Goal: Task Accomplishment & Management: Manage account settings

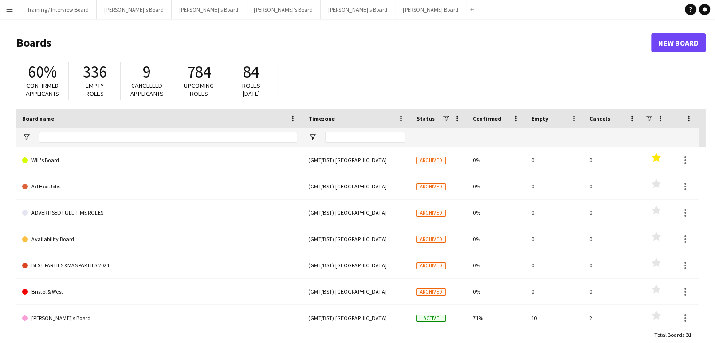
click at [12, 8] on app-icon "Menu" at bounding box center [10, 10] width 8 height 8
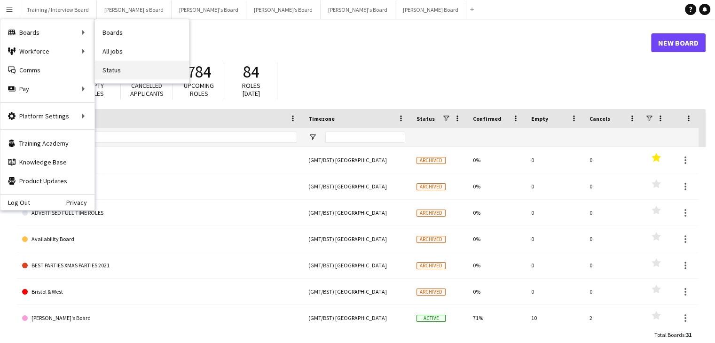
click at [121, 69] on link "Status" at bounding box center [142, 70] width 94 height 19
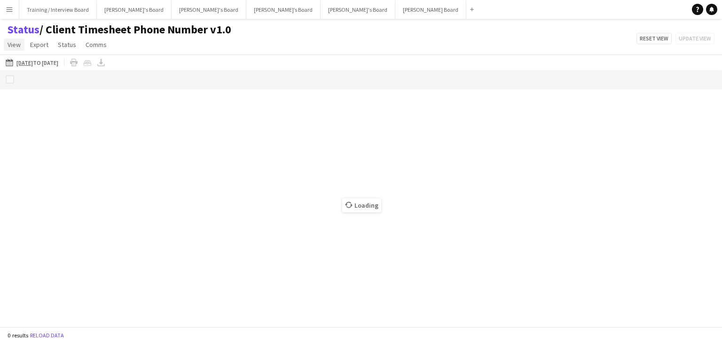
click at [11, 43] on span "View" at bounding box center [14, 44] width 13 height 8
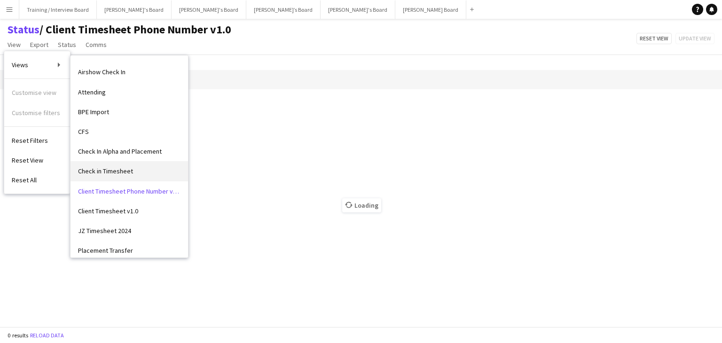
scroll to position [94, 0]
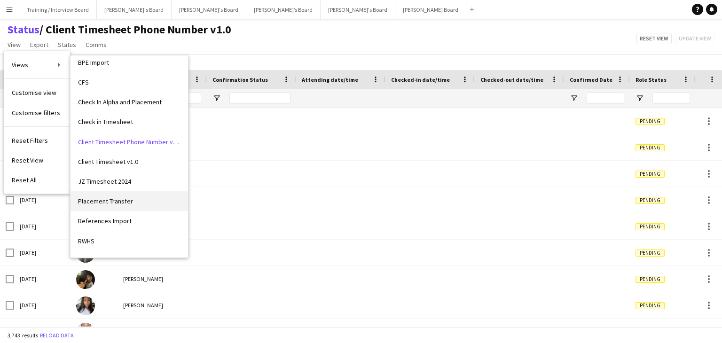
click at [101, 198] on span "Placement Transfer" at bounding box center [105, 201] width 55 height 8
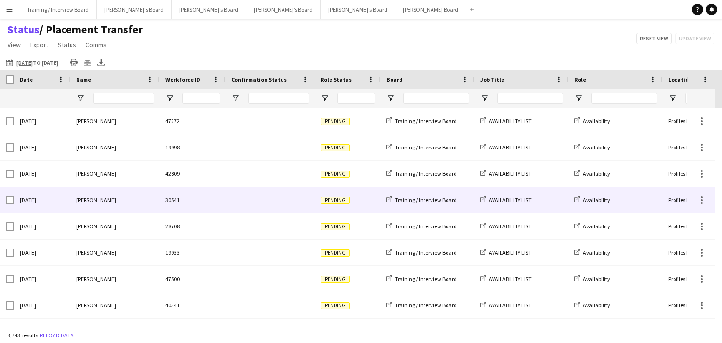
type input "**********"
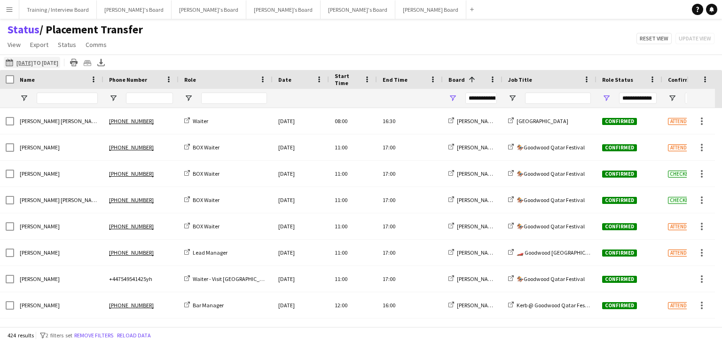
click at [8, 60] on app-icon "20-09-2025 to 26-09-2025" at bounding box center [11, 63] width 11 height 8
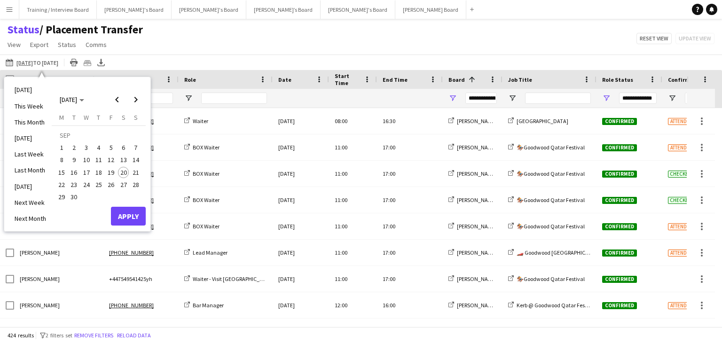
click at [122, 175] on span "20" at bounding box center [123, 172] width 11 height 11
click at [129, 217] on button "Apply" at bounding box center [128, 216] width 35 height 19
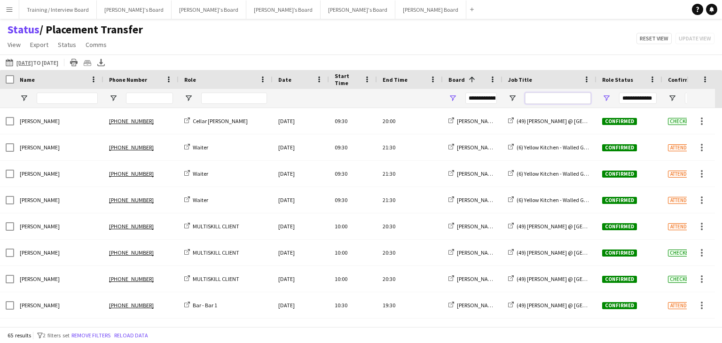
click at [532, 99] on input "Job Title Filter Input" at bounding box center [558, 98] width 66 height 11
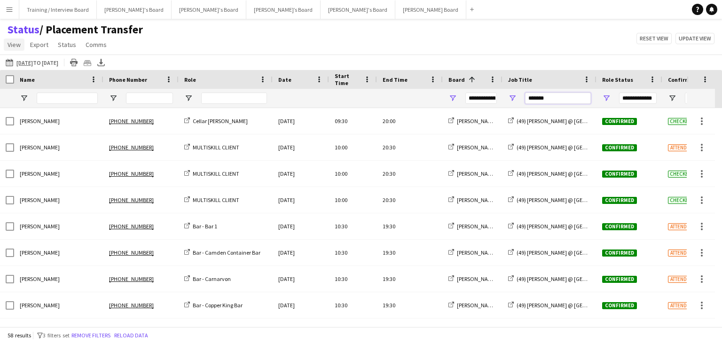
type input "*******"
click at [11, 41] on span "View" at bounding box center [14, 44] width 13 height 8
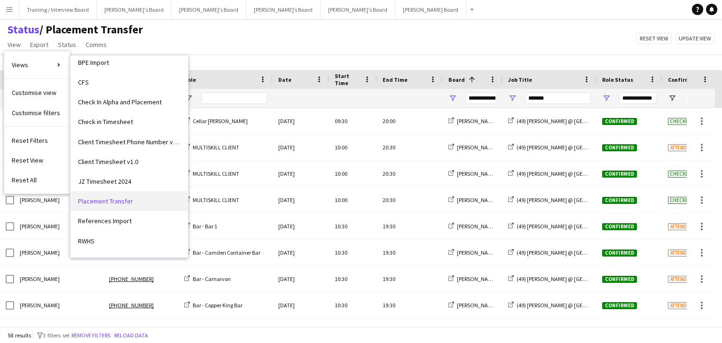
click at [120, 204] on span "Placement Transfer" at bounding box center [105, 201] width 55 height 8
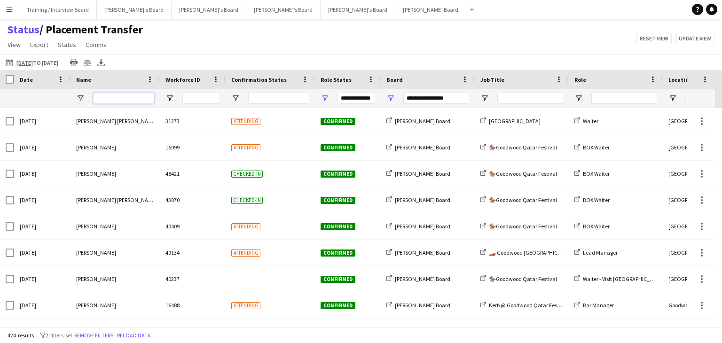
click at [107, 96] on input "Name Filter Input" at bounding box center [123, 98] width 61 height 11
type input "***"
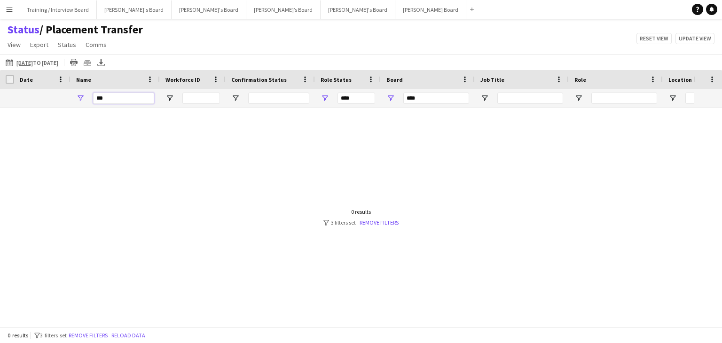
drag, startPoint x: 110, startPoint y: 101, endPoint x: 57, endPoint y: 102, distance: 52.2
click at [57, 102] on div "*** *** ***" at bounding box center [590, 98] width 1180 height 19
type input "*"
type input "**********"
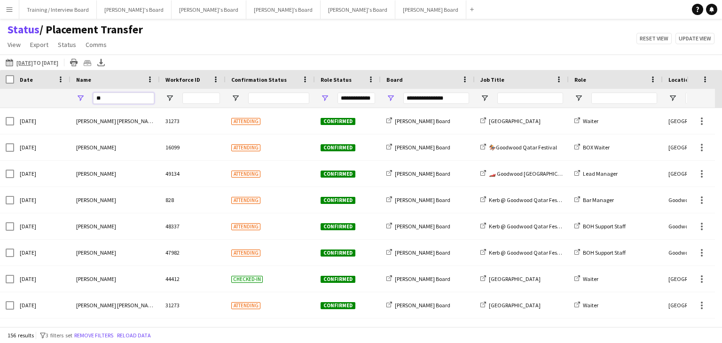
type input "***"
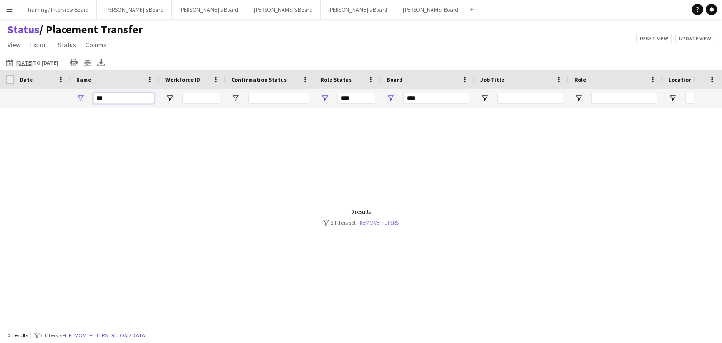
type input "***"
click at [377, 220] on link "Remove filters" at bounding box center [379, 222] width 39 height 7
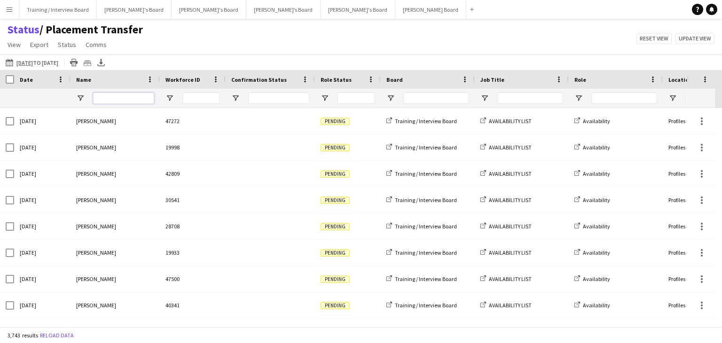
click at [113, 94] on input "Name Filter Input" at bounding box center [123, 98] width 61 height 11
click at [13, 64] on app-icon "20-09-2025 to 26-09-2025" at bounding box center [11, 63] width 11 height 8
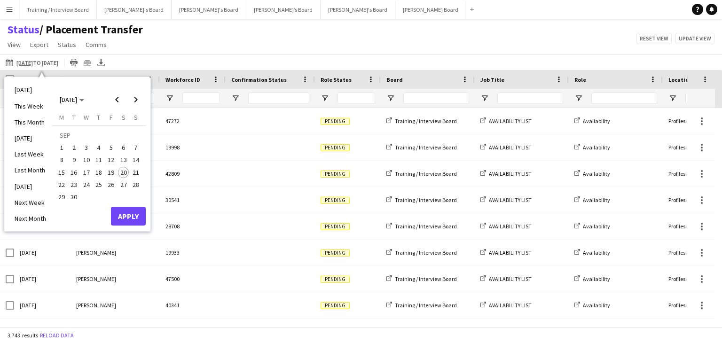
click at [123, 173] on span "20" at bounding box center [123, 172] width 11 height 11
click at [134, 215] on button "Apply" at bounding box center [128, 216] width 35 height 19
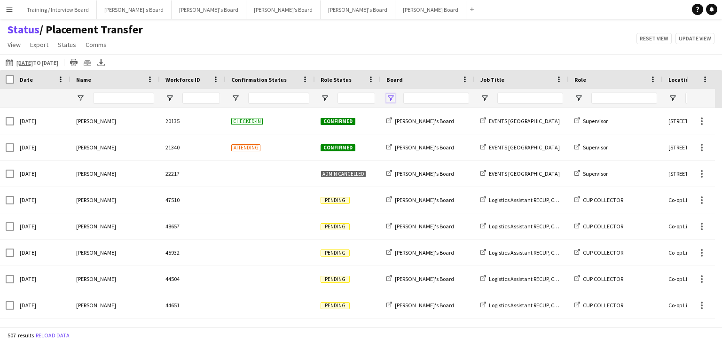
click at [392, 96] on span "Open Filter Menu" at bounding box center [390, 98] width 8 height 8
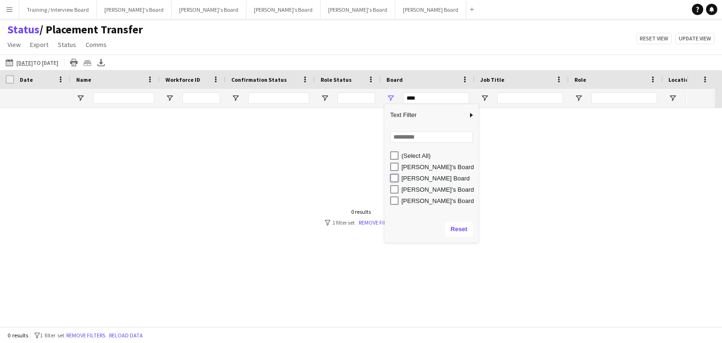
type input "**********"
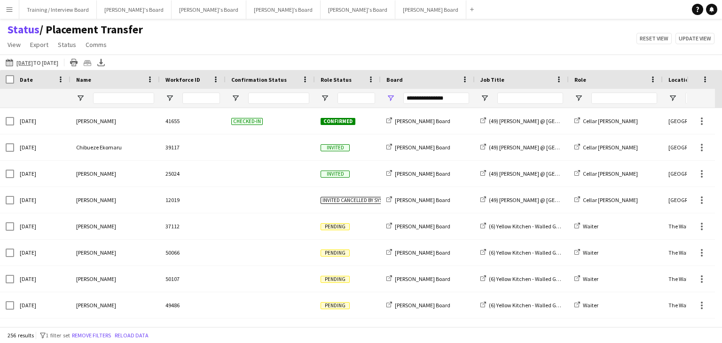
drag, startPoint x: 436, startPoint y: 54, endPoint x: 455, endPoint y: 70, distance: 24.3
click at [449, 63] on main "Status / Placement Transfer View Views Default view Airshow Accreditation Airsh…" at bounding box center [361, 175] width 722 height 312
click at [510, 102] on input "Job Title Filter Input" at bounding box center [530, 98] width 66 height 11
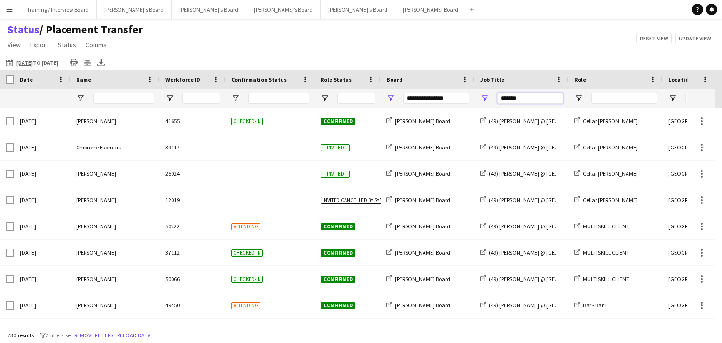
type input "*******"
click at [125, 101] on input "Name Filter Input" at bounding box center [123, 98] width 61 height 11
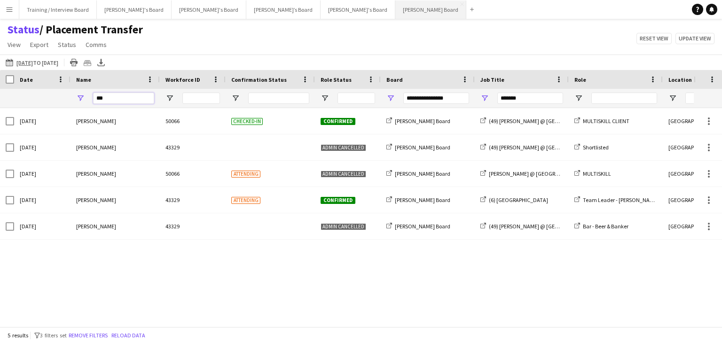
type input "***"
drag, startPoint x: 107, startPoint y: 101, endPoint x: 78, endPoint y: 100, distance: 29.6
click at [78, 100] on div "***" at bounding box center [115, 98] width 89 height 19
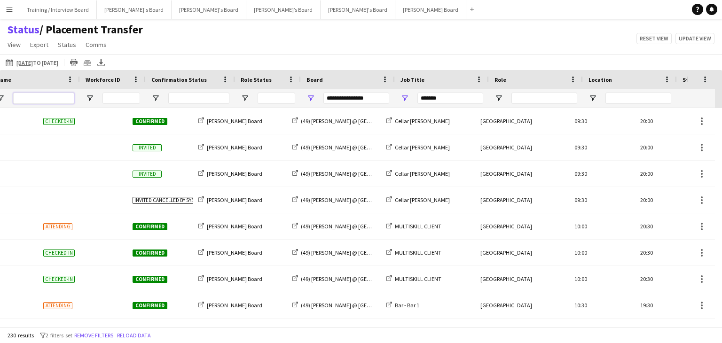
scroll to position [0, 80]
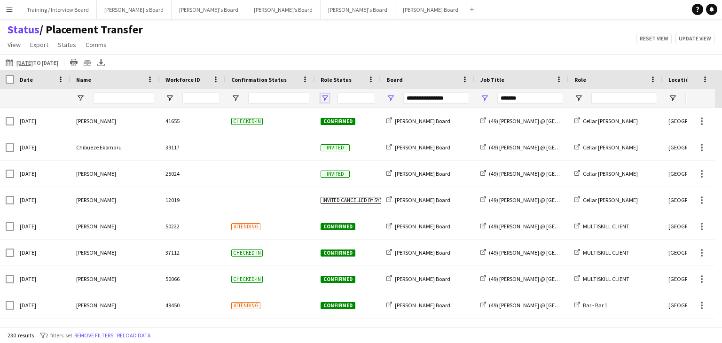
click at [322, 101] on span "Open Filter Menu" at bounding box center [325, 98] width 8 height 8
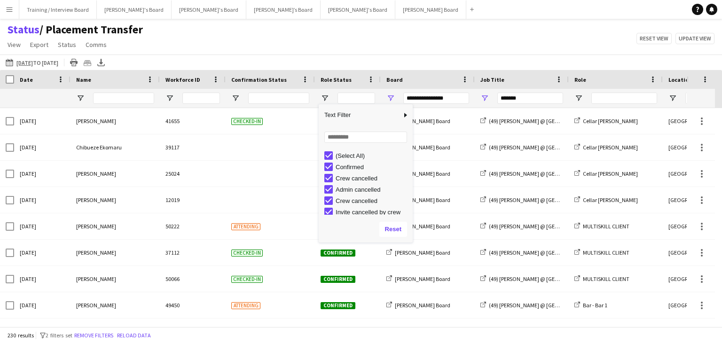
type input "***"
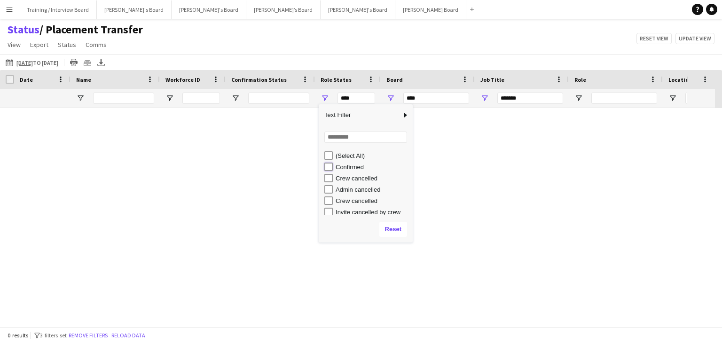
type input "**********"
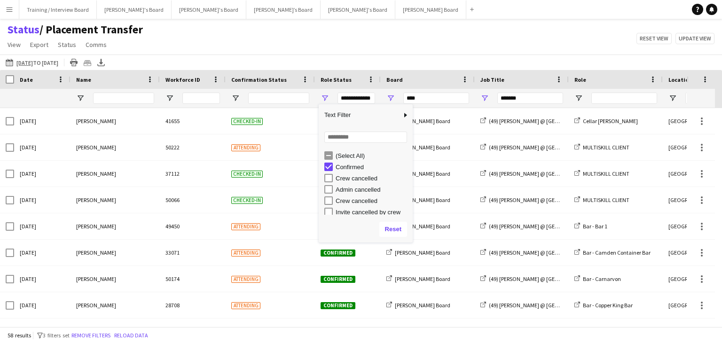
type input "**********"
click at [365, 44] on div "Status / Placement Transfer View Views Default view Airshow Accreditation Airsh…" at bounding box center [361, 39] width 722 height 32
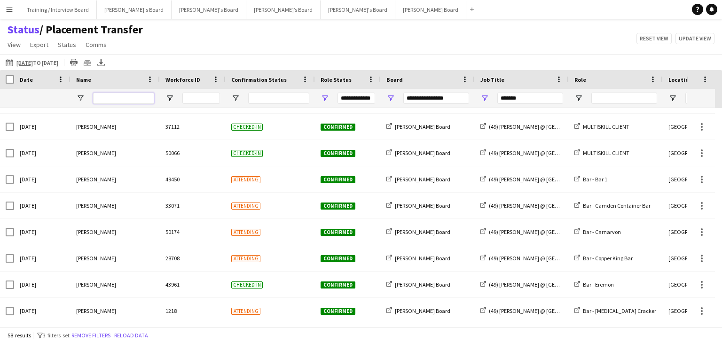
click at [107, 95] on input "Name Filter Input" at bounding box center [123, 98] width 61 height 11
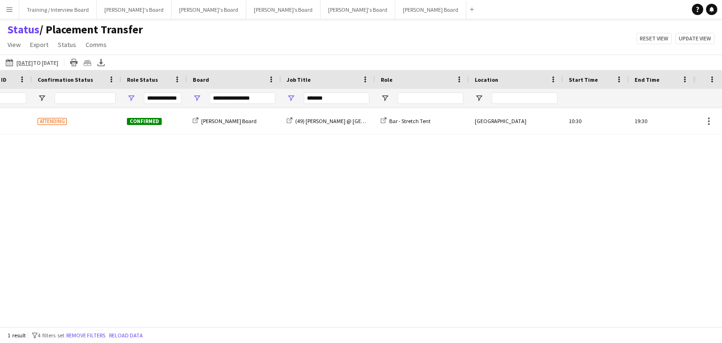
scroll to position [0, 196]
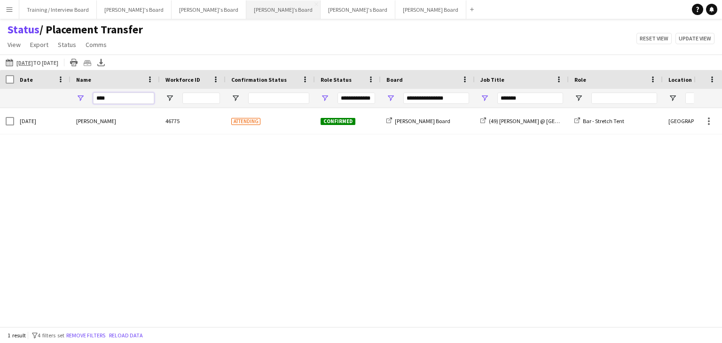
type input "****"
drag, startPoint x: 126, startPoint y: 102, endPoint x: 83, endPoint y: 99, distance: 43.4
click at [83, 99] on div "****" at bounding box center [115, 98] width 89 height 19
type input "****"
drag, startPoint x: 130, startPoint y: 94, endPoint x: 55, endPoint y: 91, distance: 75.8
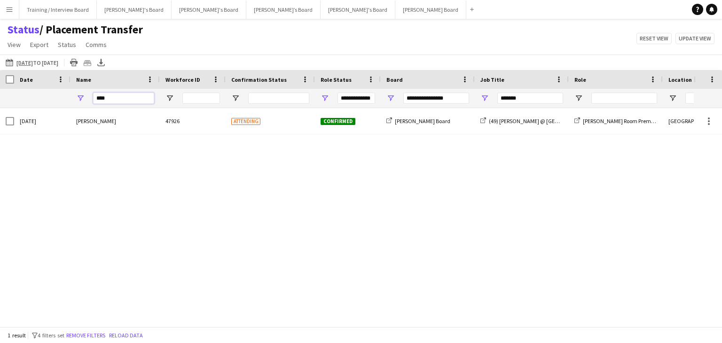
click at [55, 91] on div "**********" at bounding box center [590, 98] width 1180 height 19
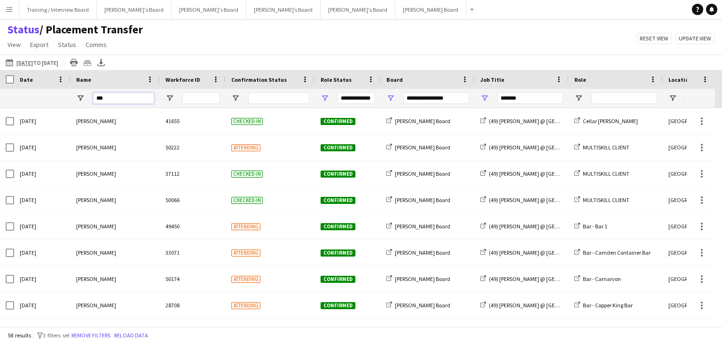
type input "****"
type input "***"
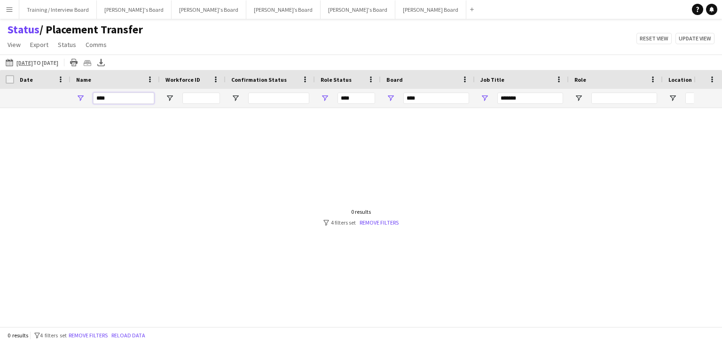
drag, startPoint x: 127, startPoint y: 102, endPoint x: 81, endPoint y: 99, distance: 46.2
click at [81, 99] on div "****" at bounding box center [115, 98] width 89 height 19
type input "*"
type input "**********"
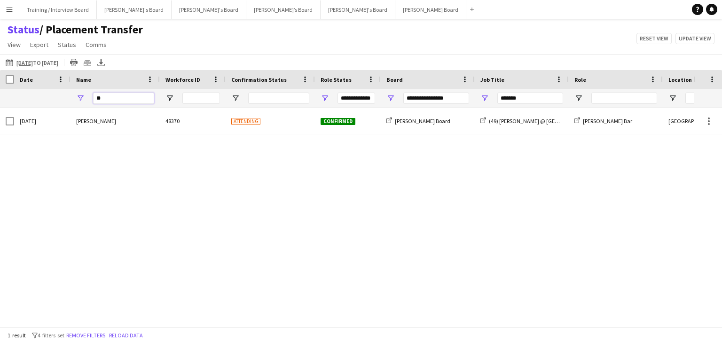
type input "*"
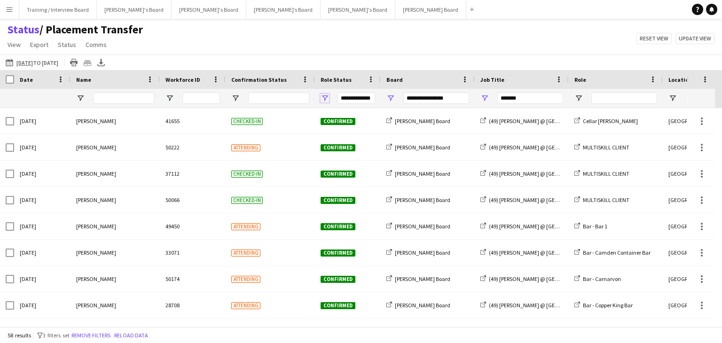
click at [324, 97] on span "Open Filter Menu" at bounding box center [325, 98] width 8 height 8
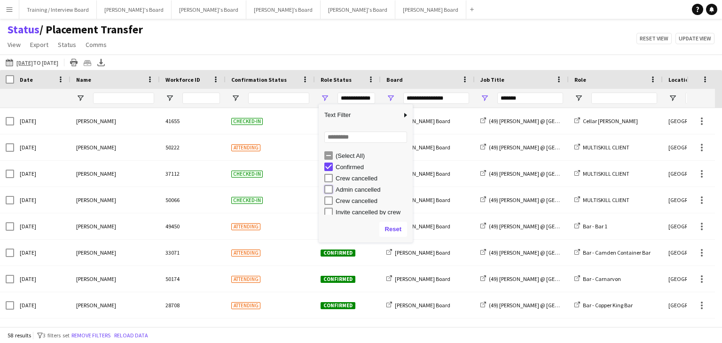
type input "**********"
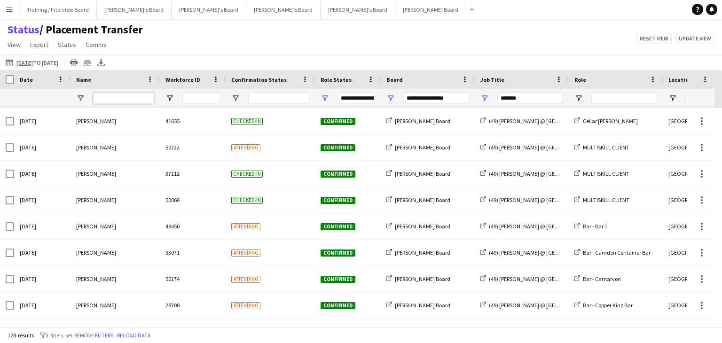
click at [111, 98] on input "Name Filter Input" at bounding box center [123, 98] width 61 height 11
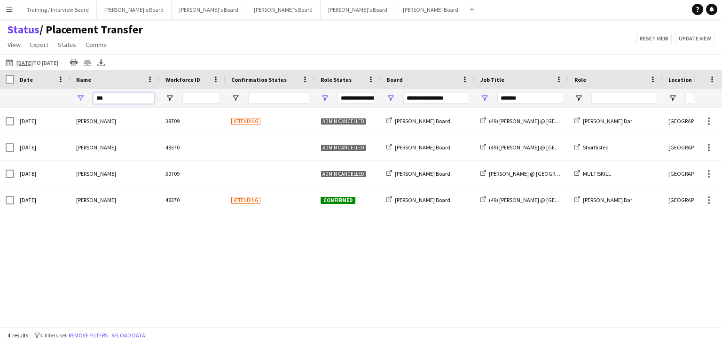
type input "***"
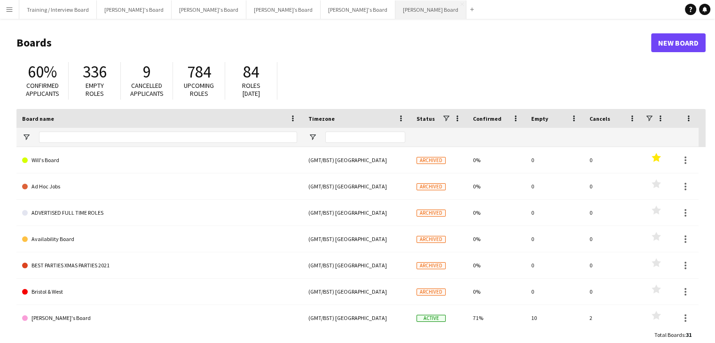
click at [395, 13] on button "[PERSON_NAME] Board Close" at bounding box center [430, 9] width 71 height 18
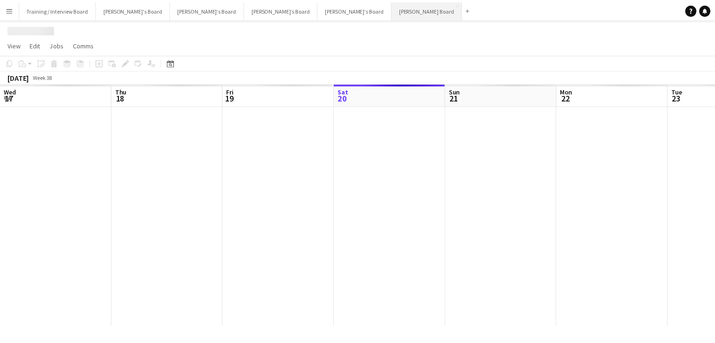
scroll to position [0, 225]
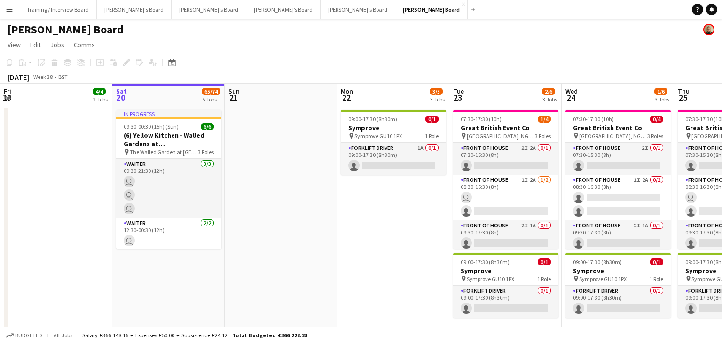
drag, startPoint x: 168, startPoint y: 101, endPoint x: 233, endPoint y: 101, distance: 64.9
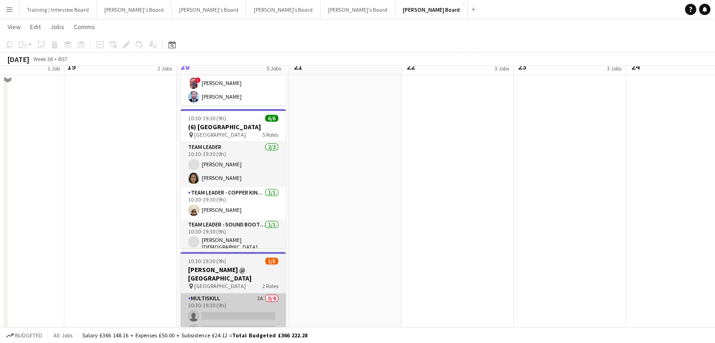
scroll to position [376, 0]
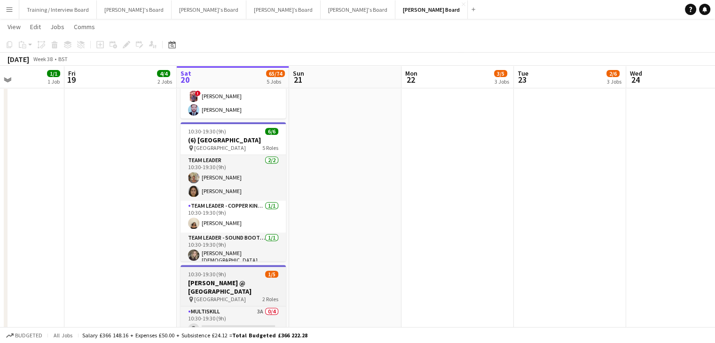
click at [235, 289] on h3 "[PERSON_NAME] @ [GEOGRAPHIC_DATA]" at bounding box center [233, 287] width 105 height 17
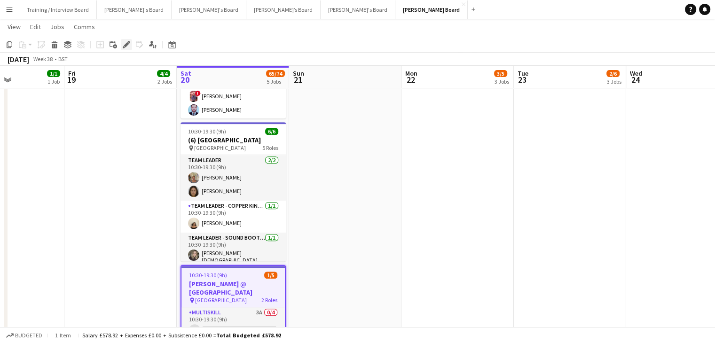
click at [131, 47] on div "Edit" at bounding box center [126, 44] width 11 height 11
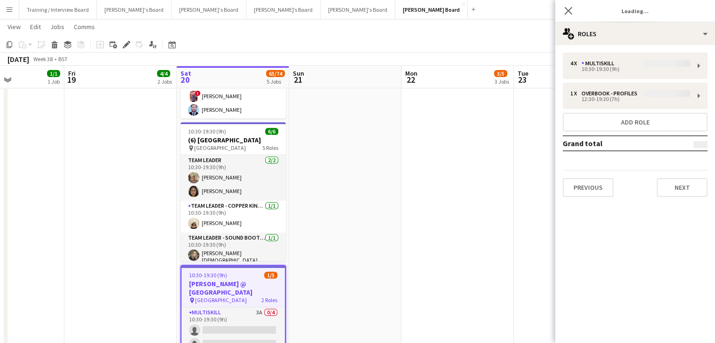
type input "**********"
click at [678, 186] on button "Next" at bounding box center [682, 187] width 51 height 19
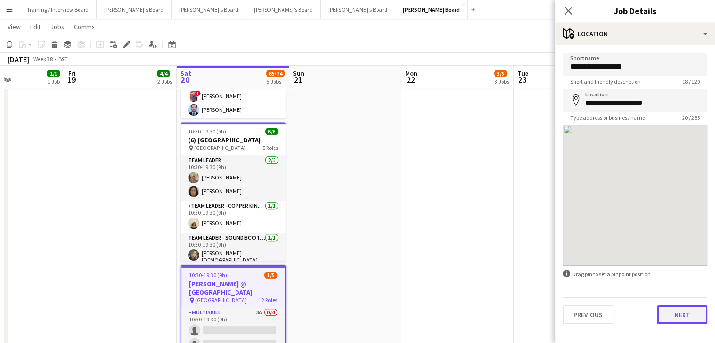
click at [682, 314] on button "Next" at bounding box center [682, 315] width 51 height 19
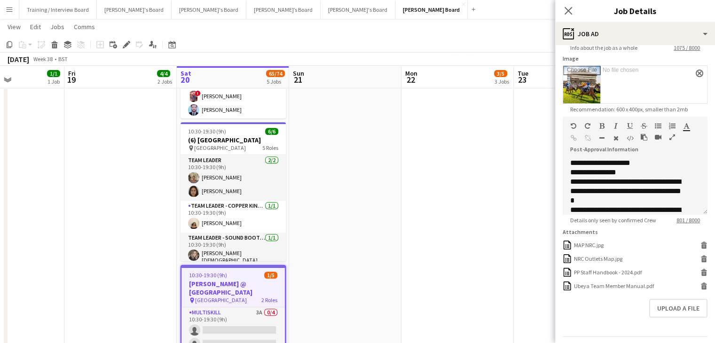
scroll to position [179, 0]
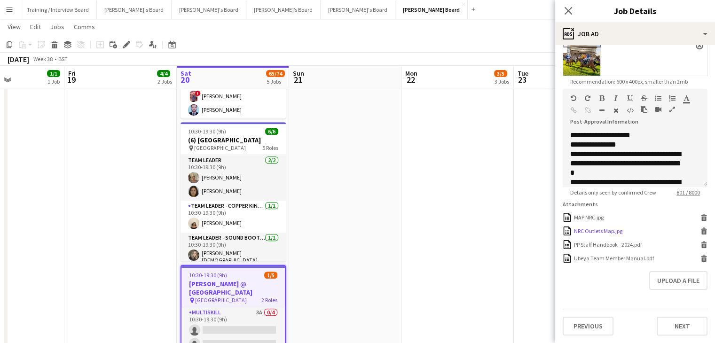
click at [611, 233] on div "NRC Outlets Map.jpg" at bounding box center [598, 231] width 48 height 7
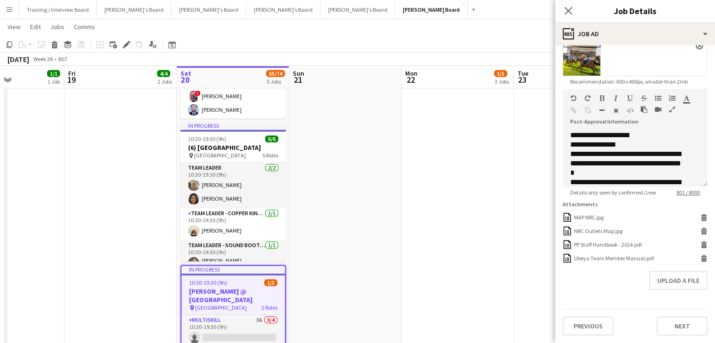
click at [409, 31] on app-page-menu "View Day view expanded Day view collapsed Month view Date picker Jump to [DATE]…" at bounding box center [357, 28] width 715 height 18
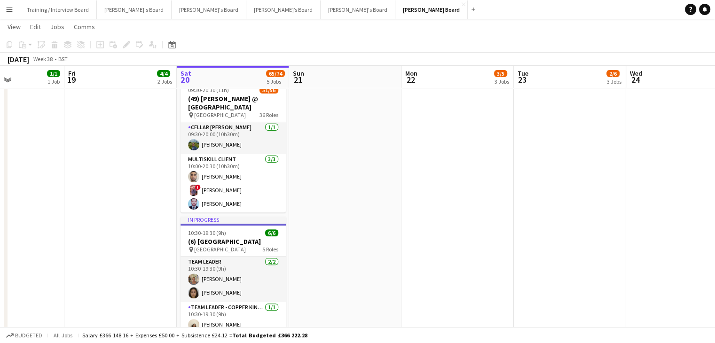
scroll to position [282, 0]
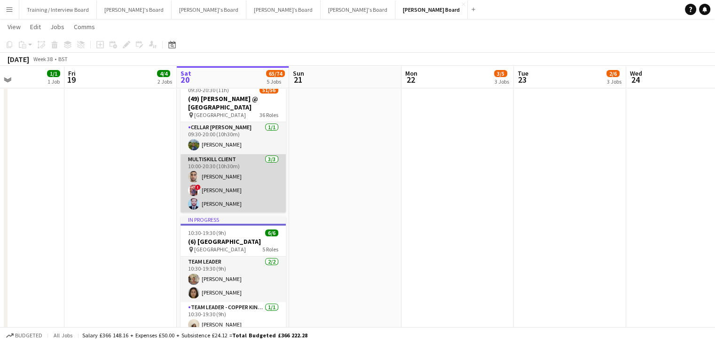
click at [243, 192] on app-card-role "MULTISKILL CLIENT [DATE] 10:00-20:30 (10h30m) [PERSON_NAME] ! [PERSON_NAME] [PE…" at bounding box center [233, 183] width 105 height 59
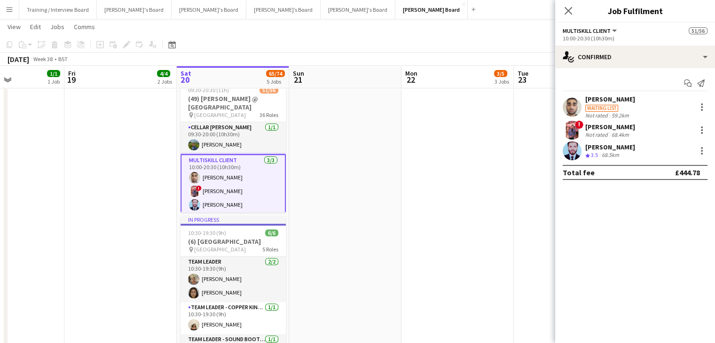
click at [597, 108] on div "Waiting list" at bounding box center [601, 108] width 33 height 7
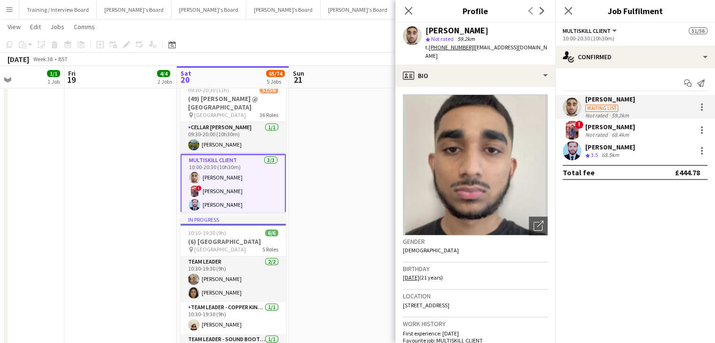
click at [345, 55] on div "[DATE] Week 38 • BST" at bounding box center [357, 59] width 715 height 13
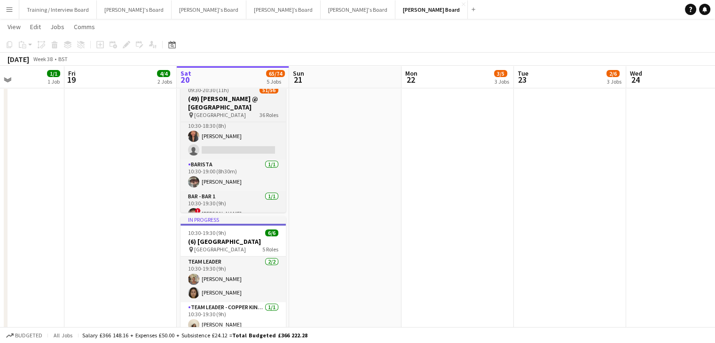
scroll to position [150, 0]
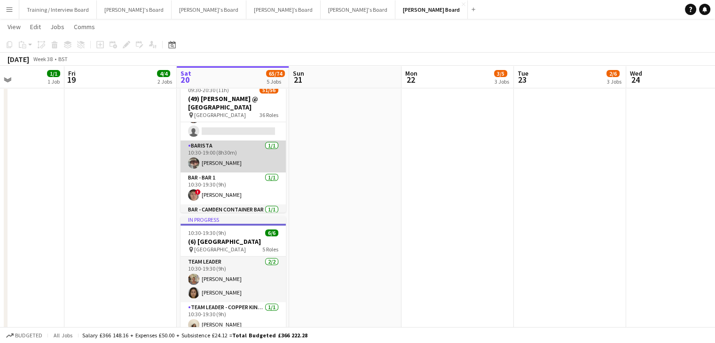
click at [232, 161] on app-card-role "Barista [DATE] 10:30-19:00 (8h30m) [PERSON_NAME]" at bounding box center [233, 157] width 105 height 32
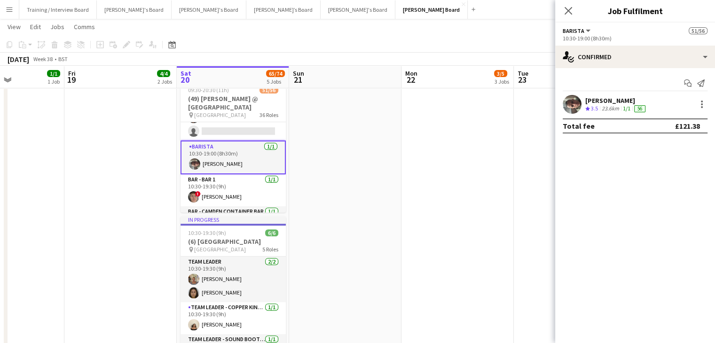
click at [604, 110] on div "23.6km" at bounding box center [610, 109] width 21 height 8
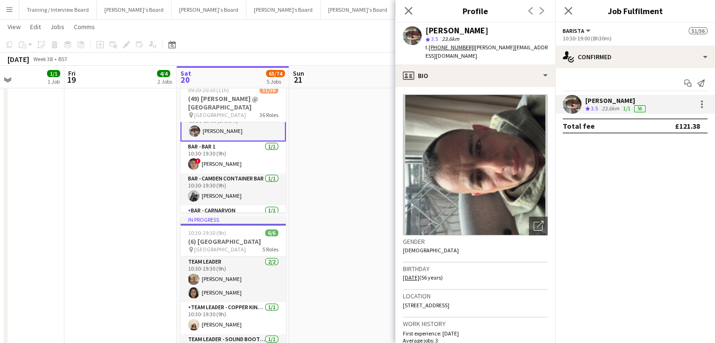
scroll to position [197, 0]
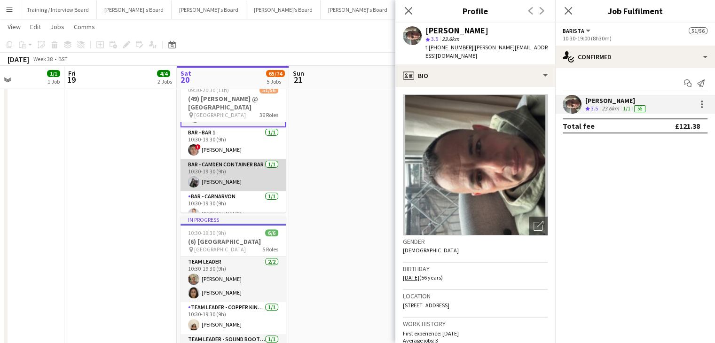
click at [237, 178] on app-card-role "Bar - Camden Container Bar [DATE] 10:30-19:30 (9h) [PERSON_NAME]" at bounding box center [233, 175] width 105 height 32
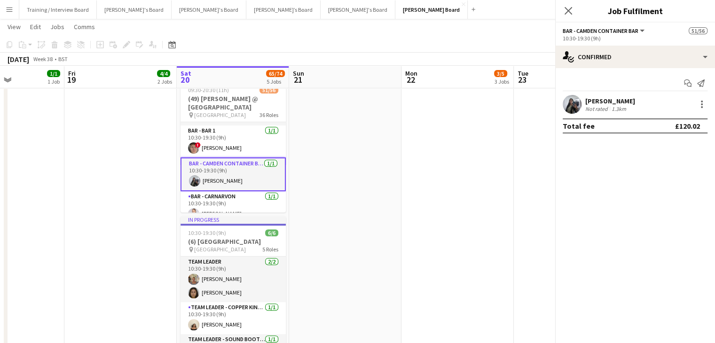
scroll to position [196, 0]
click at [610, 104] on div "[PERSON_NAME]" at bounding box center [610, 101] width 50 height 8
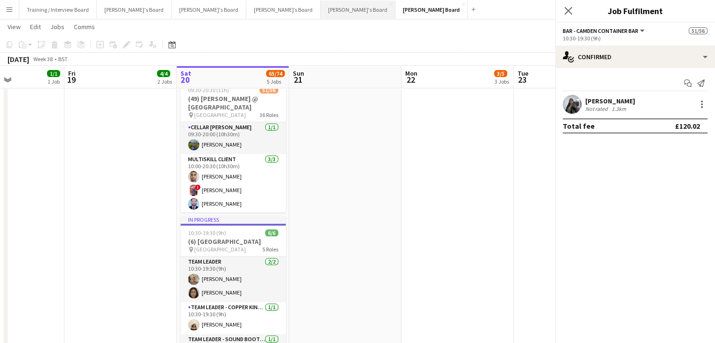
scroll to position [0, 0]
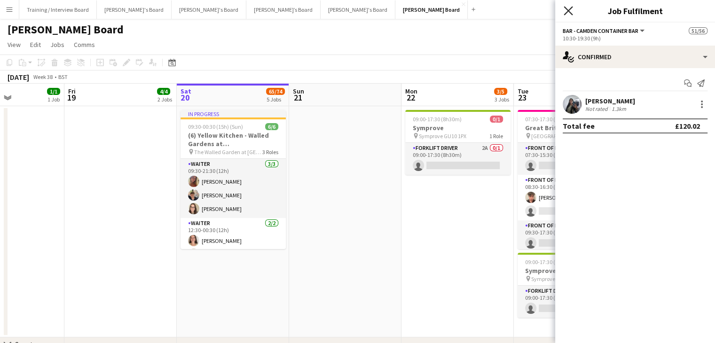
click at [568, 7] on icon "Close pop-in" at bounding box center [568, 10] width 9 height 9
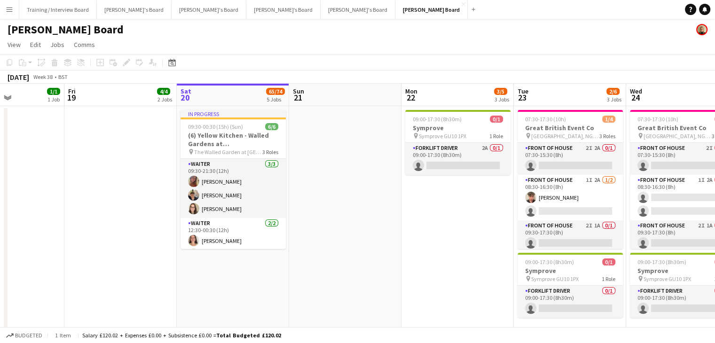
drag, startPoint x: 337, startPoint y: 48, endPoint x: 387, endPoint y: 55, distance: 51.2
click at [362, 53] on app-page-menu "View Day view expanded Day view collapsed Month view Date picker Jump to [DATE]…" at bounding box center [357, 46] width 715 height 18
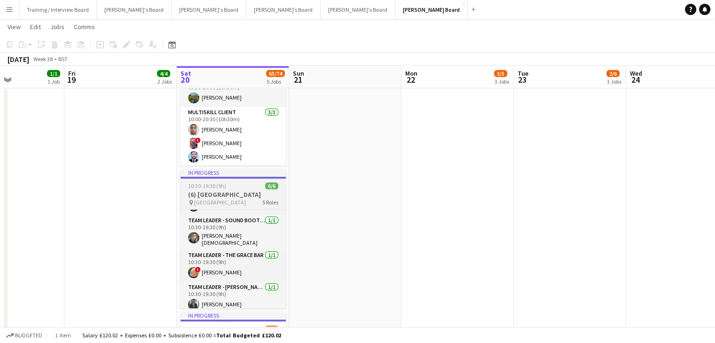
scroll to position [74, 0]
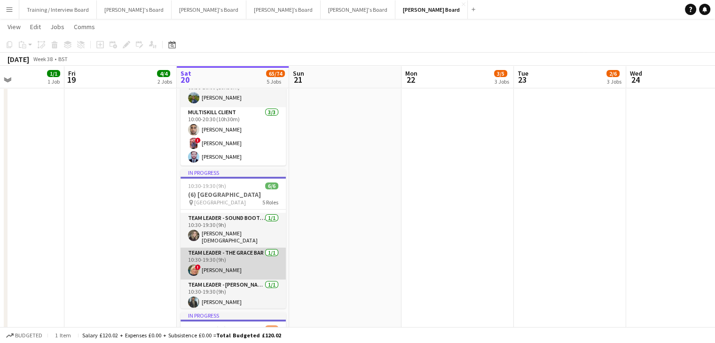
click at [248, 270] on app-card-role "Team Leader - The Grace Bar [DATE] 10:30-19:30 (9h) ! [PERSON_NAME]" at bounding box center [233, 264] width 105 height 32
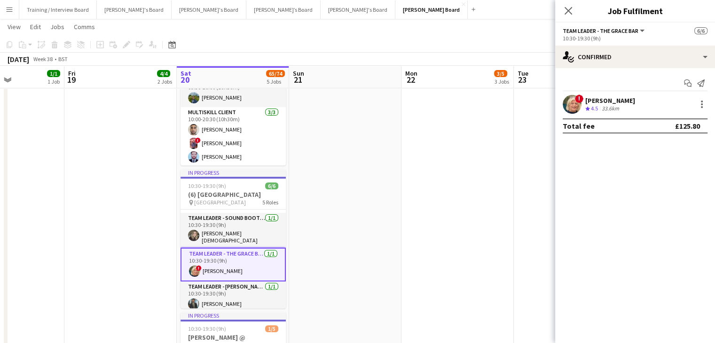
click at [607, 100] on div "[PERSON_NAME]" at bounding box center [610, 100] width 50 height 8
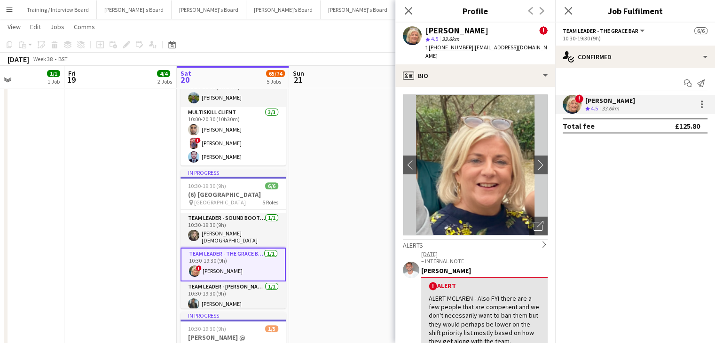
click at [607, 105] on div "33.6km" at bounding box center [610, 109] width 21 height 8
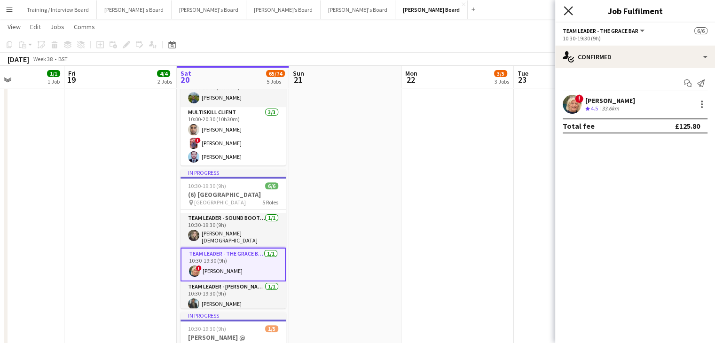
click at [566, 10] on icon "Close pop-in" at bounding box center [568, 10] width 9 height 9
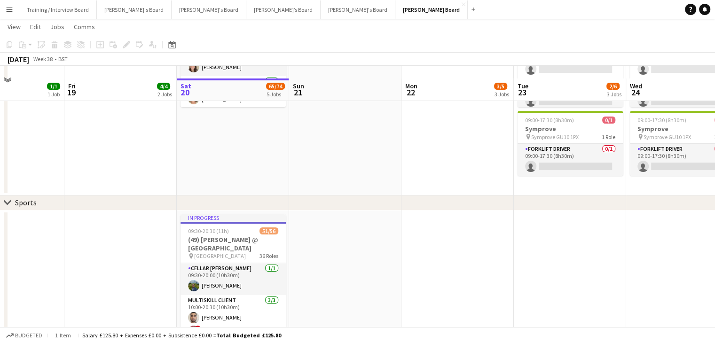
scroll to position [188, 0]
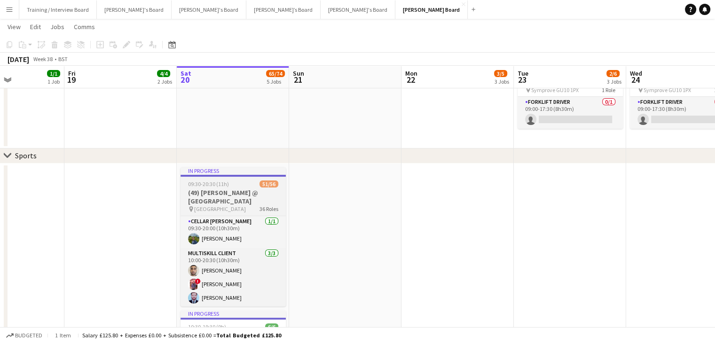
click at [229, 189] on h3 "(49) [PERSON_NAME] @ [GEOGRAPHIC_DATA]" at bounding box center [233, 197] width 105 height 17
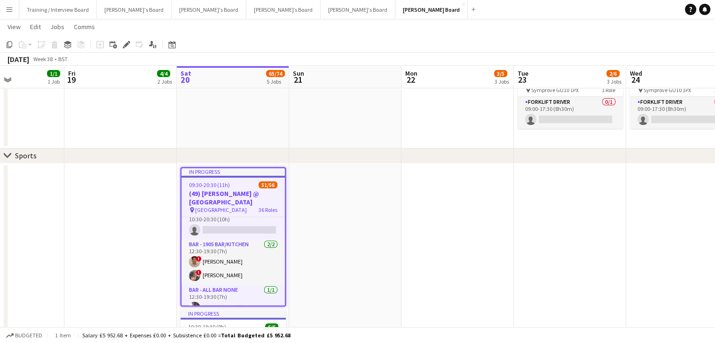
scroll to position [636, 0]
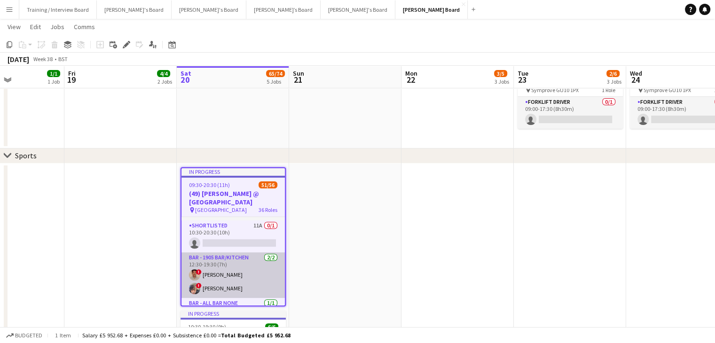
click at [231, 267] on app-card-role "Bar - 1905 Bar/Kitchen [DATE] 12:30-19:30 (7h) ! [PERSON_NAME] ! [PERSON_NAME]" at bounding box center [232, 275] width 103 height 46
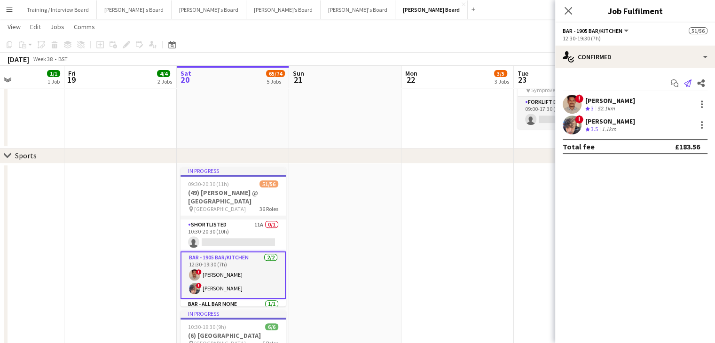
click at [684, 81] on icon "Send notification" at bounding box center [688, 83] width 8 height 8
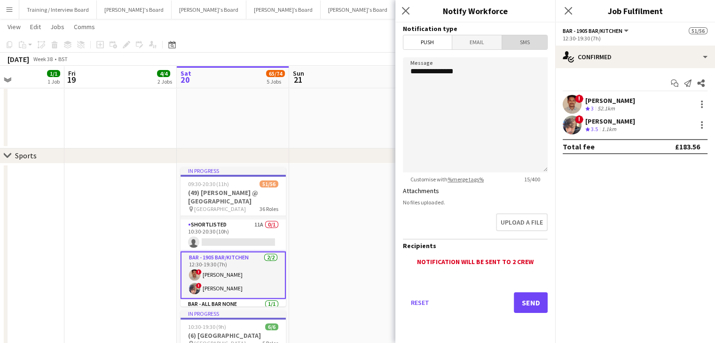
click at [536, 41] on span "SMS" at bounding box center [524, 42] width 45 height 14
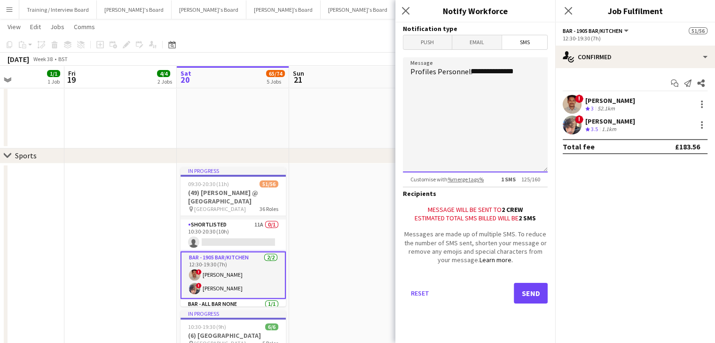
click at [531, 71] on textarea "**********" at bounding box center [475, 114] width 145 height 115
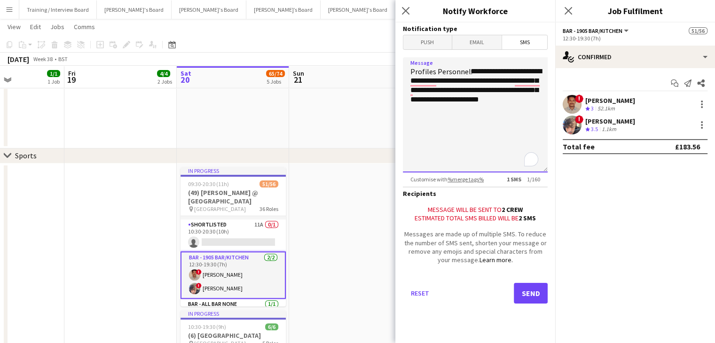
type textarea "**********"
click at [530, 293] on button "Send" at bounding box center [531, 293] width 34 height 21
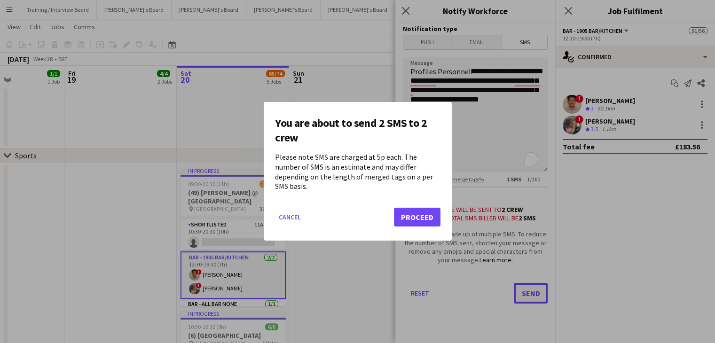
scroll to position [0, 0]
click at [430, 210] on button "Proceed" at bounding box center [417, 217] width 47 height 19
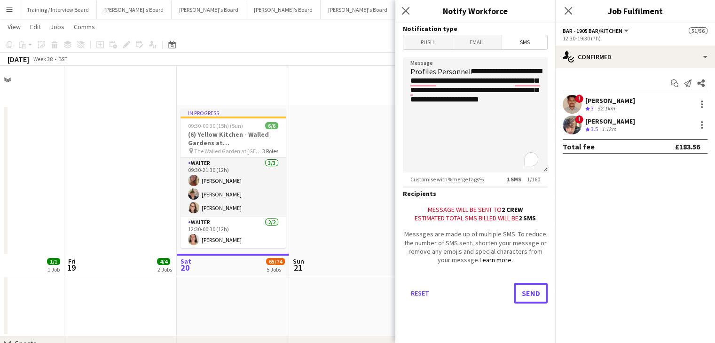
scroll to position [188, 0]
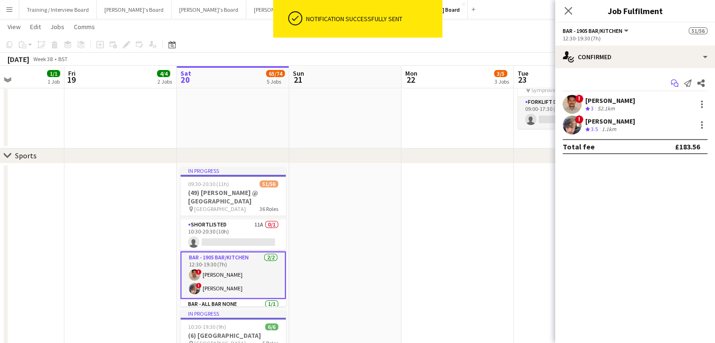
click at [676, 84] on icon "Start chat" at bounding box center [675, 83] width 8 height 8
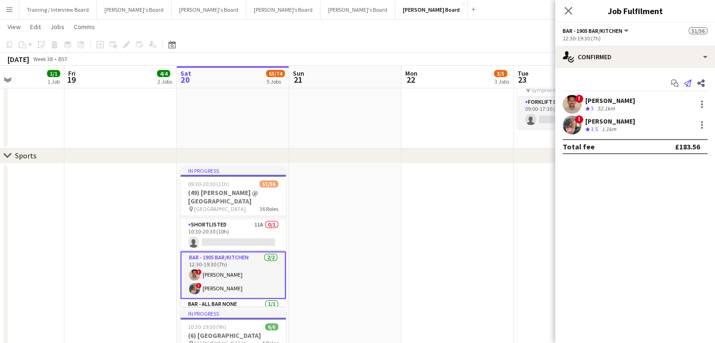
click at [688, 84] on icon "Send notification" at bounding box center [688, 83] width 8 height 8
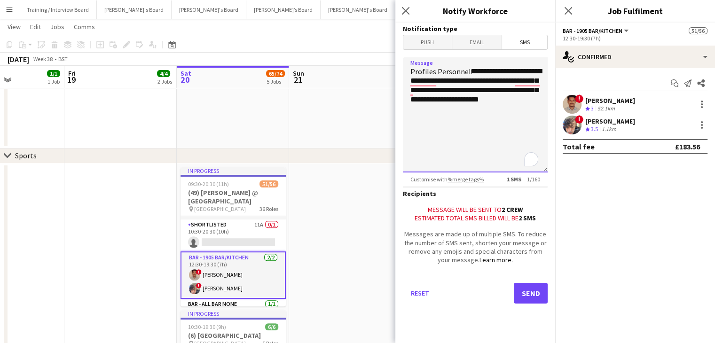
drag, startPoint x: 536, startPoint y: 99, endPoint x: 405, endPoint y: 71, distance: 133.7
click at [405, 71] on textarea "**********" at bounding box center [475, 114] width 145 height 115
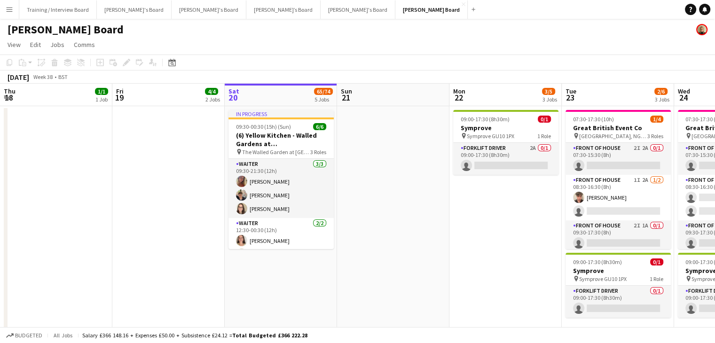
scroll to position [0, 254]
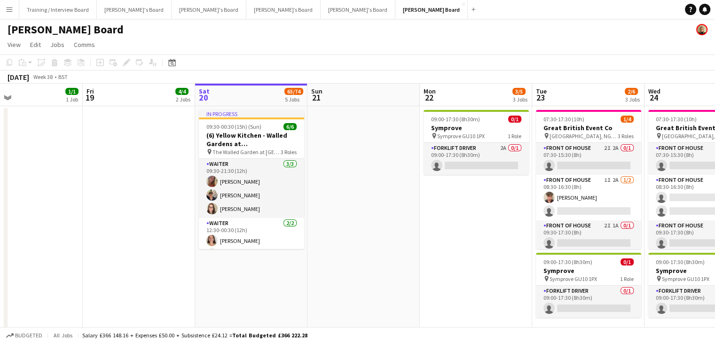
drag, startPoint x: 159, startPoint y: 92, endPoint x: 242, endPoint y: 96, distance: 82.8
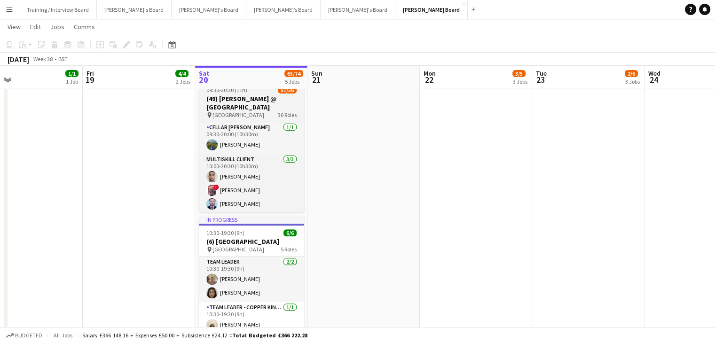
scroll to position [23, 0]
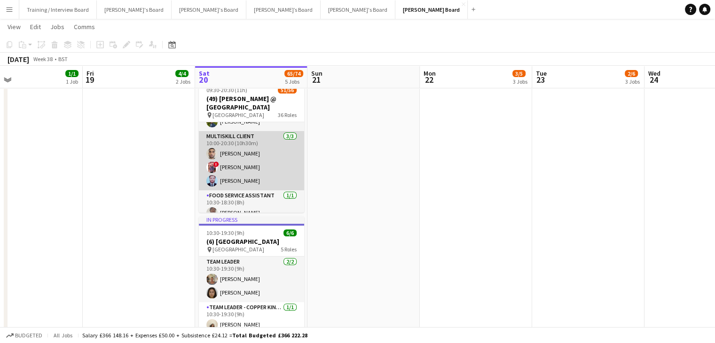
click at [267, 173] on app-card-role "MULTISKILL CLIENT [DATE] 10:00-20:30 (10h30m) [PERSON_NAME] ! [PERSON_NAME] [PE…" at bounding box center [251, 160] width 105 height 59
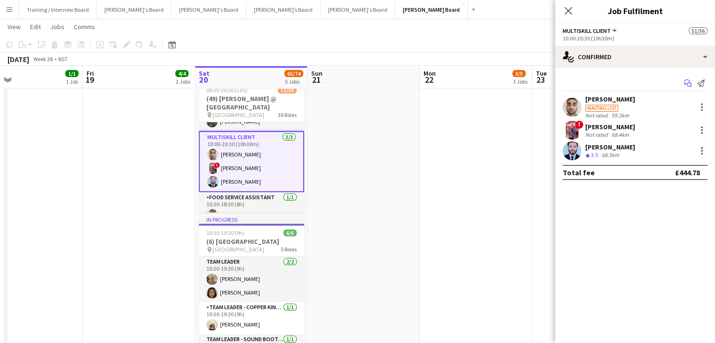
click at [686, 84] on icon "Start chat" at bounding box center [688, 83] width 8 height 8
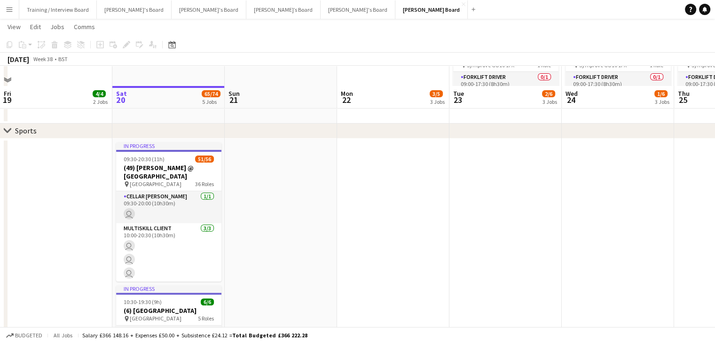
scroll to position [235, 0]
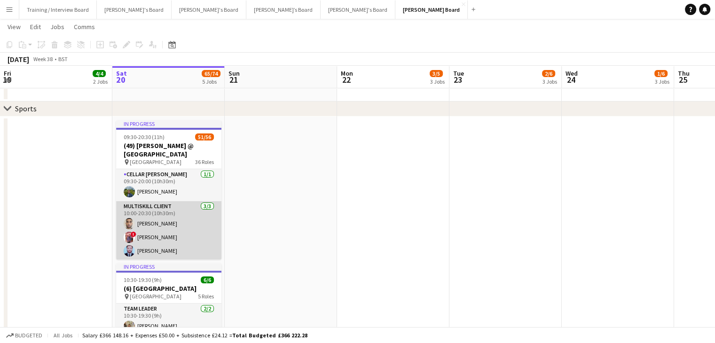
click at [173, 234] on app-card-role "MULTISKILL CLIENT [DATE] 10:00-20:30 (10h30m) [PERSON_NAME] ! [PERSON_NAME] [PE…" at bounding box center [168, 230] width 105 height 59
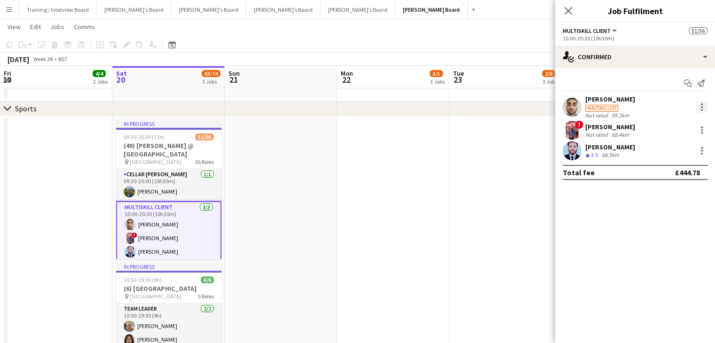
click at [702, 110] on div at bounding box center [702, 110] width 2 height 2
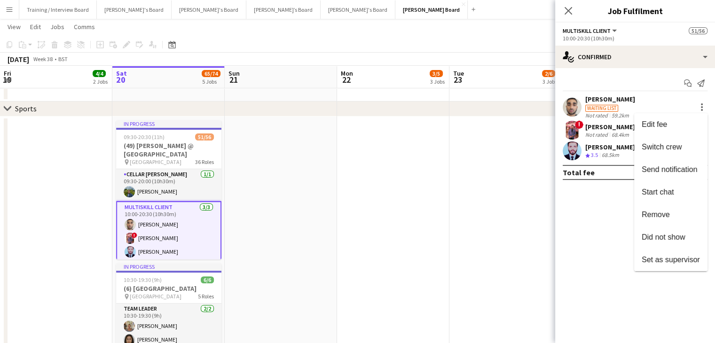
click at [688, 82] on div at bounding box center [357, 171] width 715 height 343
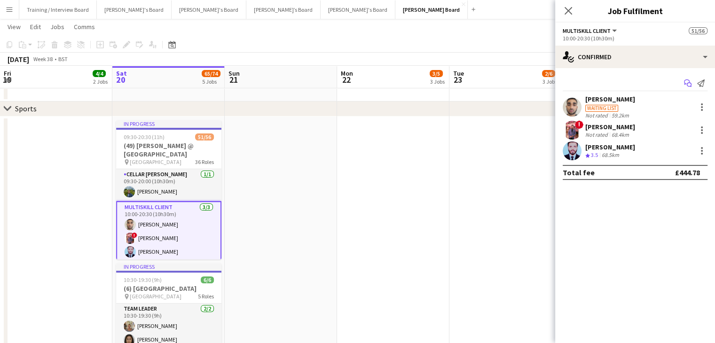
click at [688, 83] on icon "Start chat" at bounding box center [688, 83] width 8 height 8
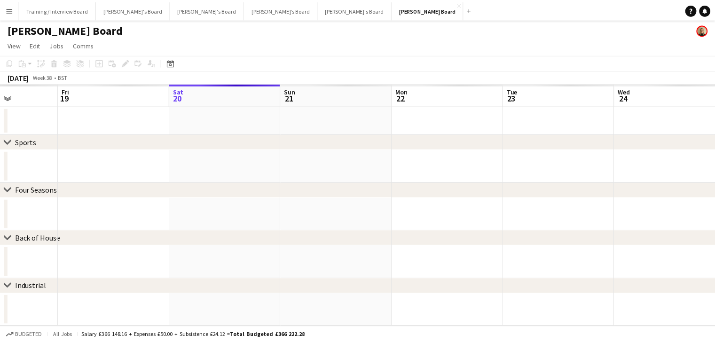
scroll to position [0, 269]
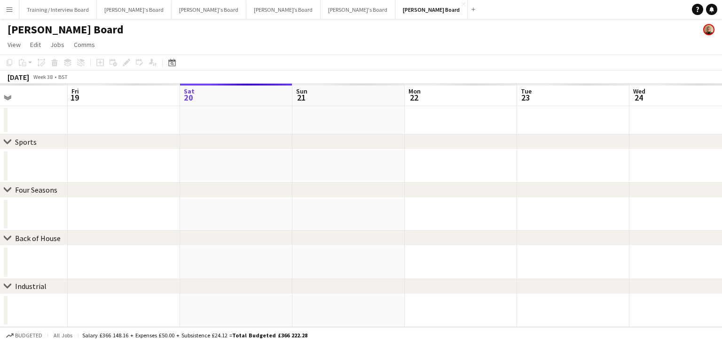
drag, startPoint x: 180, startPoint y: 98, endPoint x: 248, endPoint y: 99, distance: 67.7
click at [248, 99] on app-calendar-viewport "Tue 16 Wed 17 Thu 18 Fri 19 Sat 20 Sun 21 Mon 22 Tue 23 Wed 24 Thu 25 Fri 26 Sa…" at bounding box center [361, 206] width 722 height 244
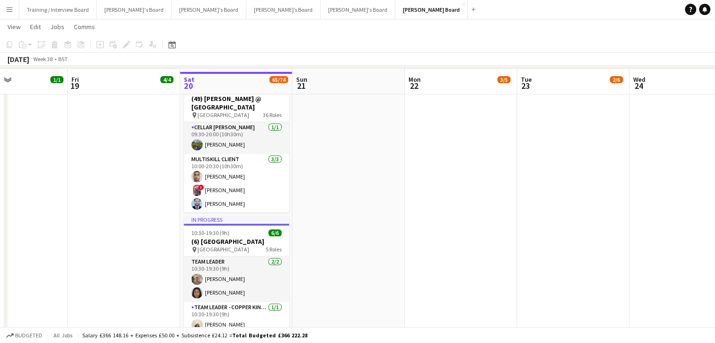
scroll to position [329, 0]
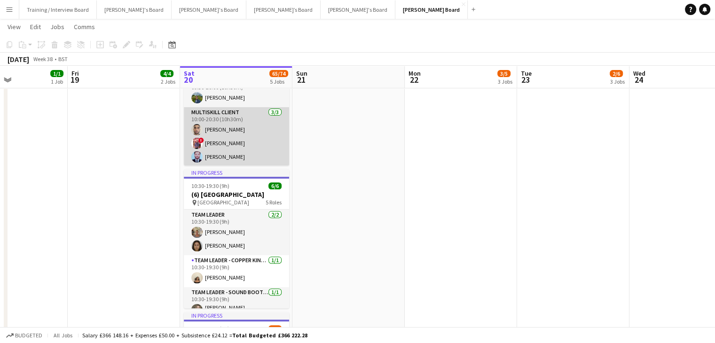
click at [263, 147] on app-card-role "MULTISKILL CLIENT [DATE] 10:00-20:30 (10h30m) [PERSON_NAME] ! [PERSON_NAME] [PE…" at bounding box center [236, 136] width 105 height 59
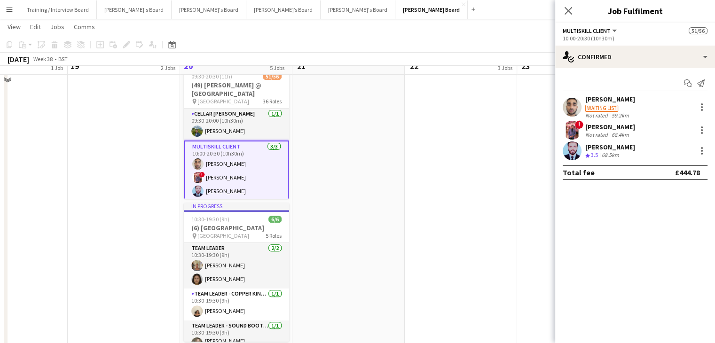
scroll to position [282, 0]
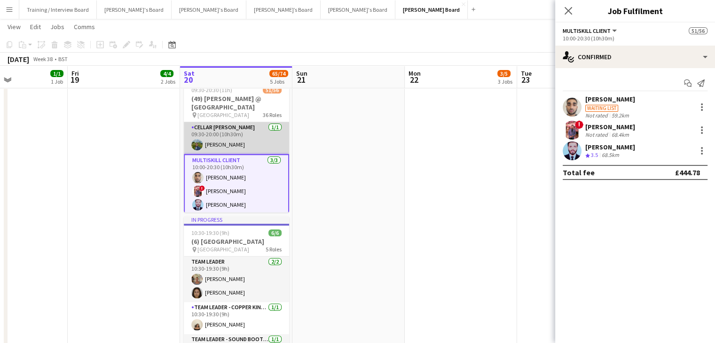
click at [233, 135] on app-card-role "Cellar [PERSON_NAME] [DATE] 09:30-20:00 (10h30m) [PERSON_NAME]" at bounding box center [236, 138] width 105 height 32
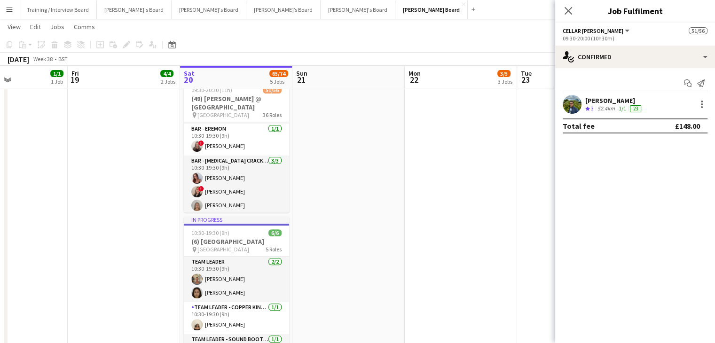
click at [236, 181] on app-card-role "Bar - [MEDICAL_DATA] Cracker [DATE] 10:30-19:30 (9h) [PERSON_NAME] ! [PERSON_NA…" at bounding box center [236, 185] width 105 height 59
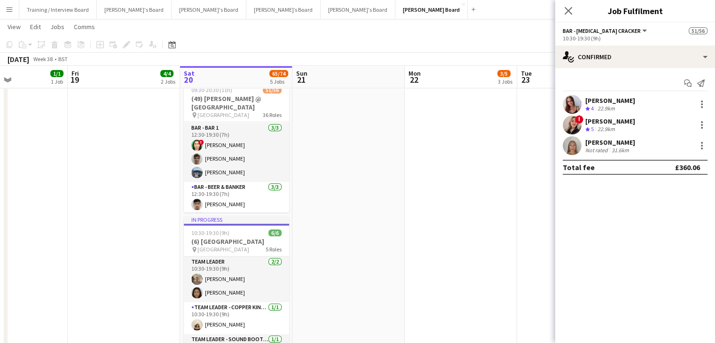
scroll to position [750, 0]
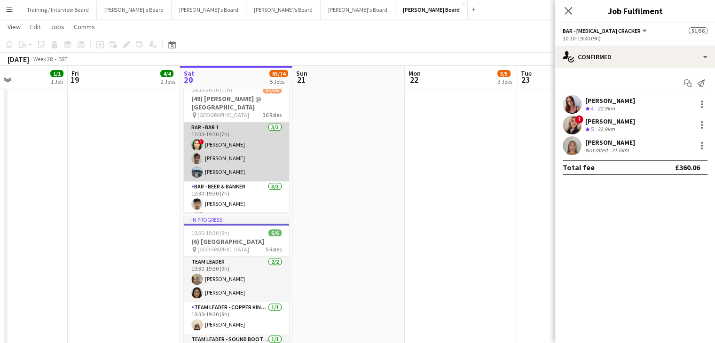
click at [238, 170] on app-card-role "Bar - Bar 1 [DATE] 12:30-19:30 (7h) ! Shenéla [PERSON_NAME] [PERSON_NAME] [PERS…" at bounding box center [236, 151] width 105 height 59
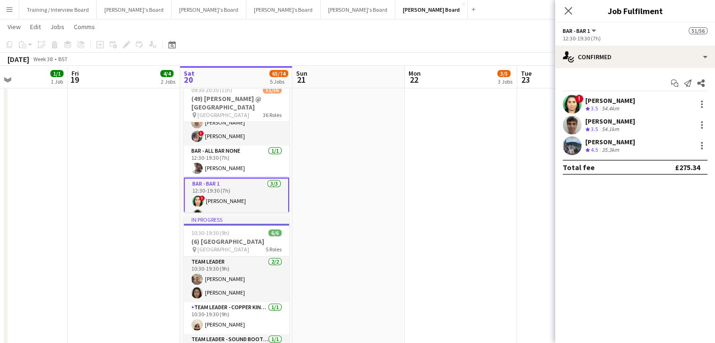
scroll to position [703, 0]
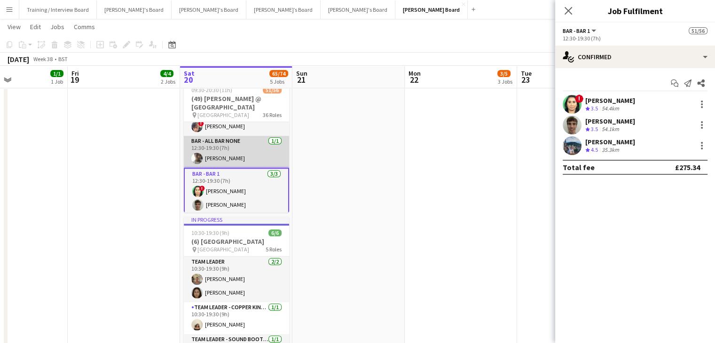
click at [244, 156] on app-card-role "Bar - All Bar None [DATE] 12:30-19:30 (7h) [PERSON_NAME]" at bounding box center [236, 152] width 105 height 32
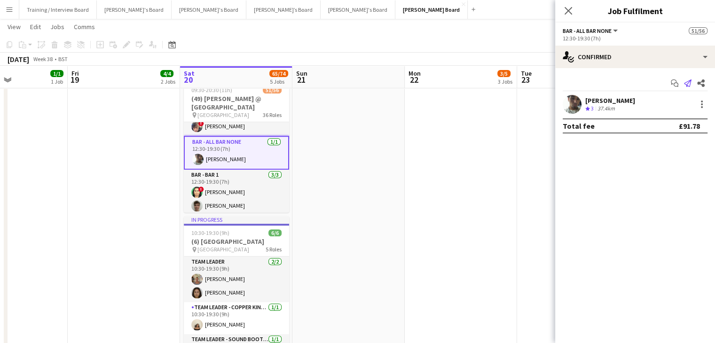
click at [687, 82] on icon "Send notification" at bounding box center [688, 83] width 8 height 8
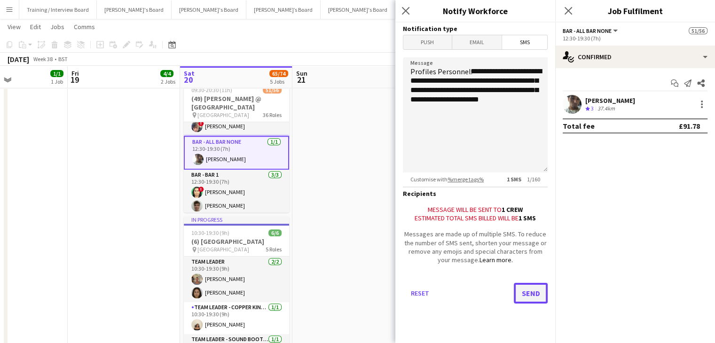
click at [535, 292] on button "Send" at bounding box center [531, 293] width 34 height 21
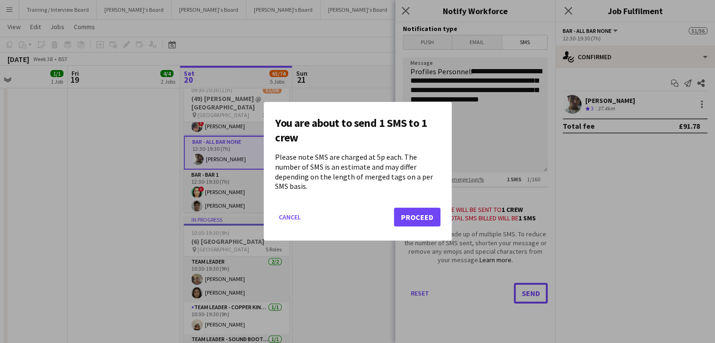
scroll to position [0, 0]
click at [421, 210] on button "Proceed" at bounding box center [417, 217] width 47 height 19
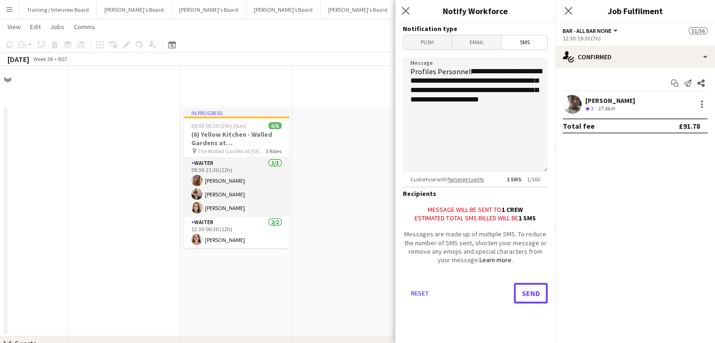
scroll to position [282, 0]
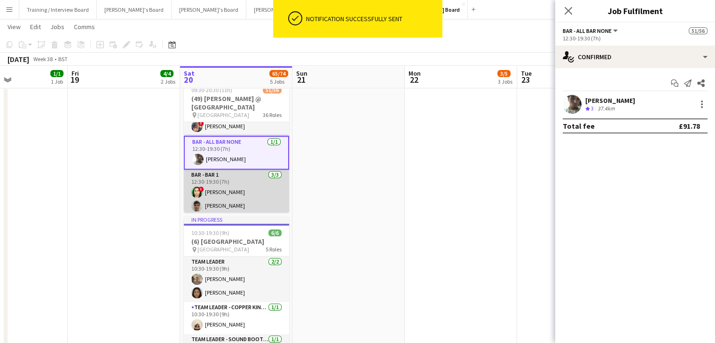
click at [254, 193] on app-card-role "Bar - Bar 1 [DATE] 12:30-19:30 (7h) ! Shenéla [PERSON_NAME] [PERSON_NAME] [PERS…" at bounding box center [236, 199] width 105 height 59
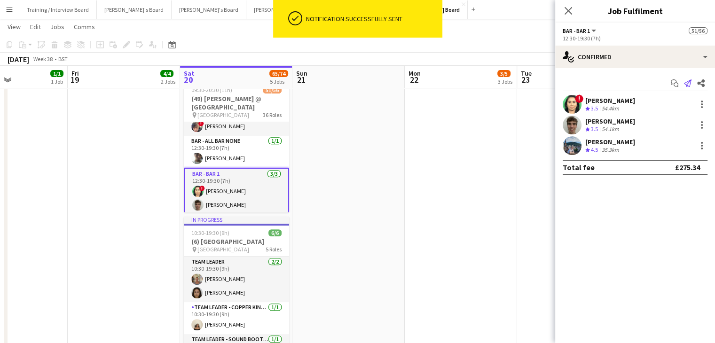
click at [691, 86] on app-icon "Send notification" at bounding box center [687, 83] width 13 height 13
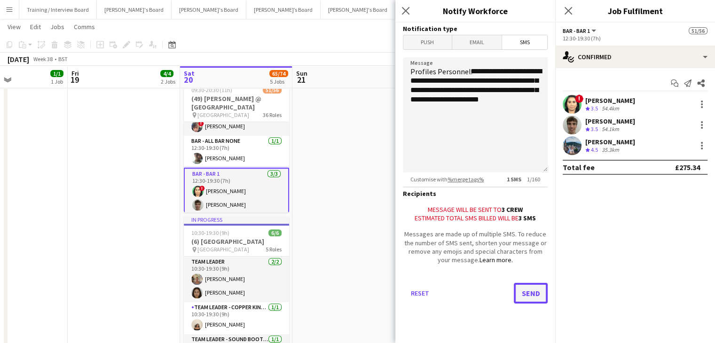
click at [529, 291] on button "Send" at bounding box center [531, 293] width 34 height 21
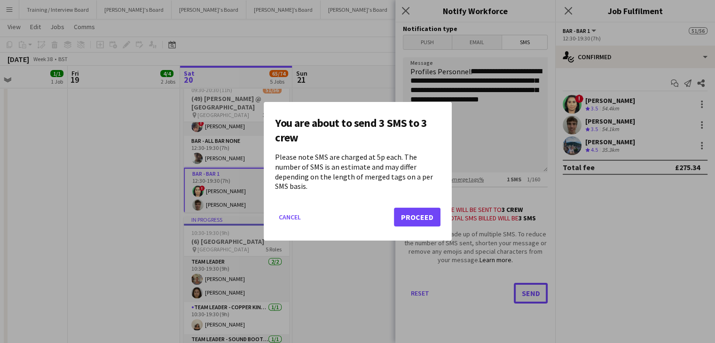
scroll to position [0, 0]
click at [414, 212] on button "Proceed" at bounding box center [417, 217] width 47 height 19
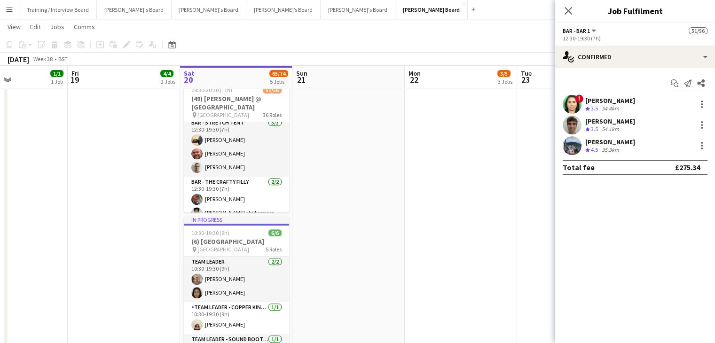
scroll to position [1314, 0]
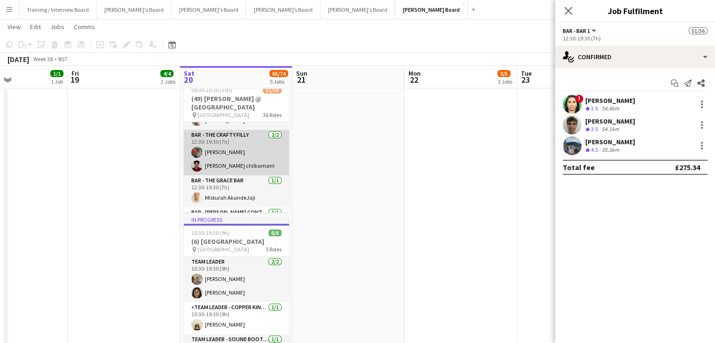
click at [254, 154] on app-card-role "Bar - The Crafty Filly [DATE] 12:30-19:30 (7h) [PERSON_NAME] [PERSON_NAME] chil…" at bounding box center [236, 153] width 105 height 46
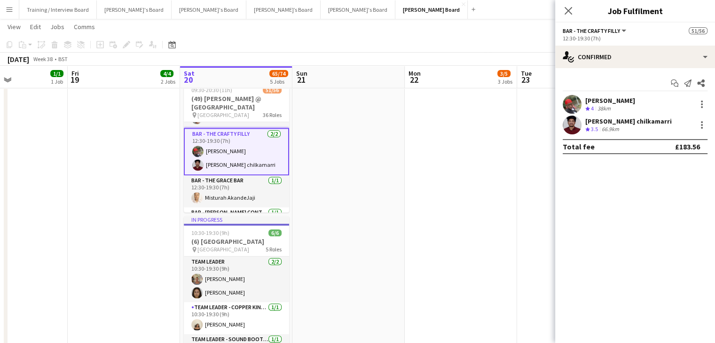
scroll to position [1312, 0]
click at [615, 128] on div "66.9km" at bounding box center [610, 130] width 21 height 8
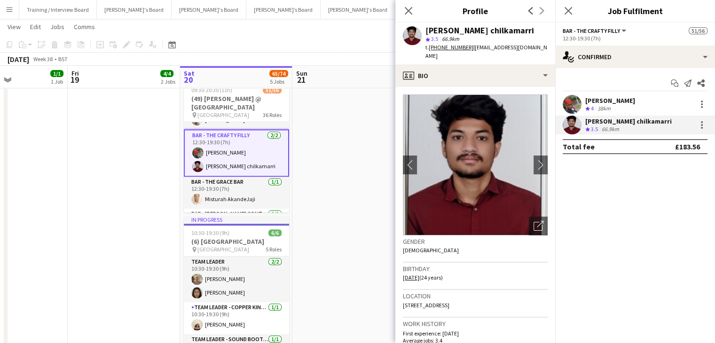
click at [623, 122] on div "[PERSON_NAME] chilkamarri" at bounding box center [628, 121] width 86 height 8
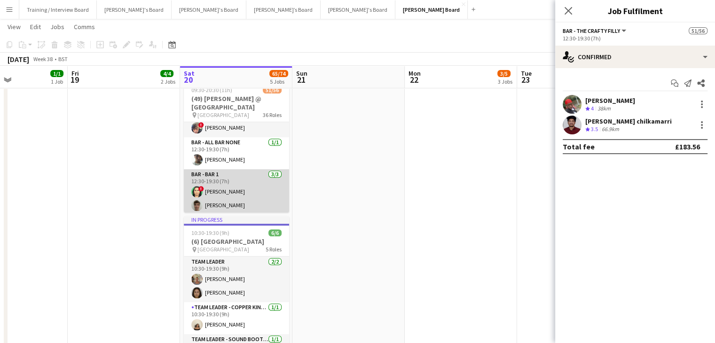
scroll to position [748, 0]
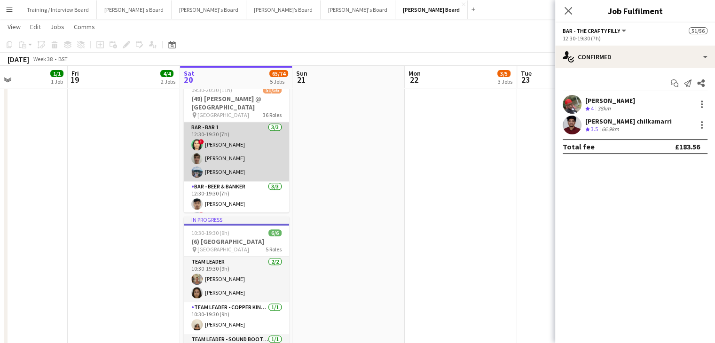
click at [252, 163] on app-card-role "Bar - Bar 1 [DATE] 12:30-19:30 (7h) ! Shenéla [PERSON_NAME] [PERSON_NAME] [PERS…" at bounding box center [236, 151] width 105 height 59
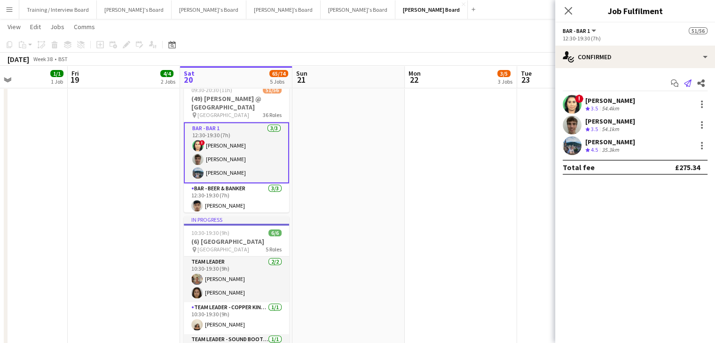
click at [686, 82] on icon "Send notification" at bounding box center [688, 83] width 8 height 8
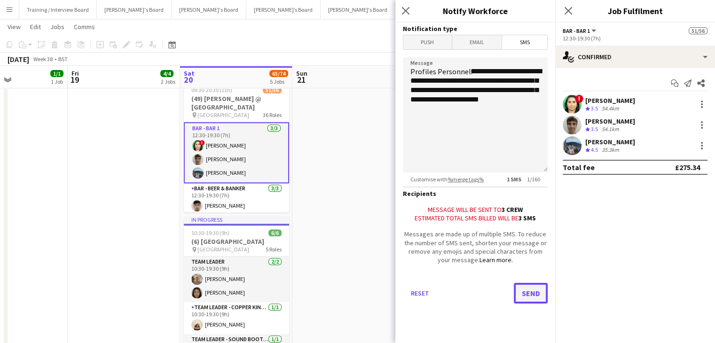
click at [535, 291] on button "Send" at bounding box center [531, 293] width 34 height 21
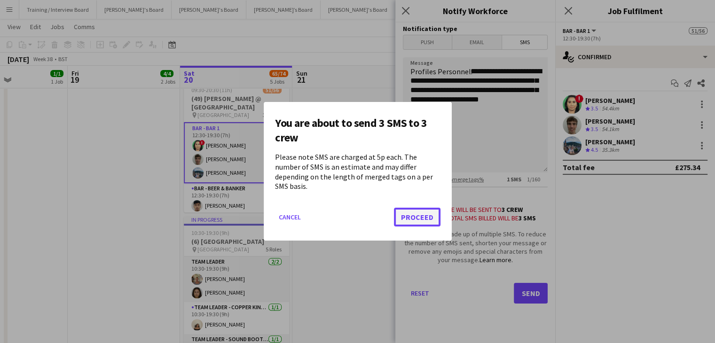
click at [421, 211] on button "Proceed" at bounding box center [417, 217] width 47 height 19
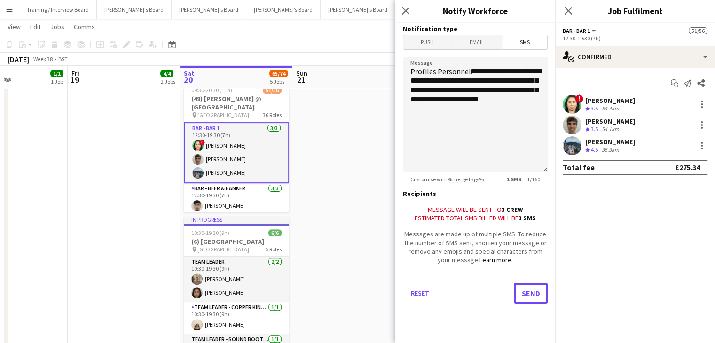
scroll to position [282, 0]
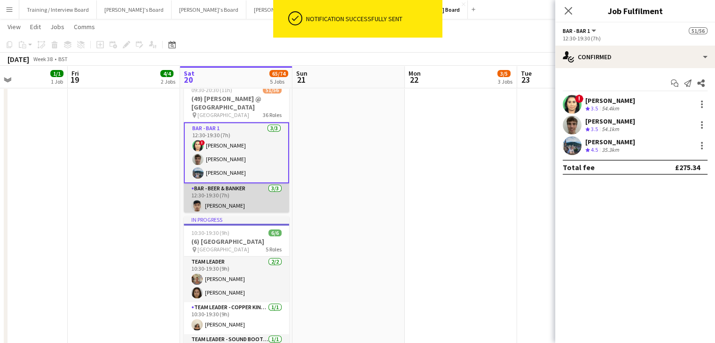
click at [230, 200] on app-card-role "Bar - Beer & Banker [DATE] 12:30-19:30 (7h) [PERSON_NAME] ! [PERSON_NAME] [PERS…" at bounding box center [236, 212] width 105 height 59
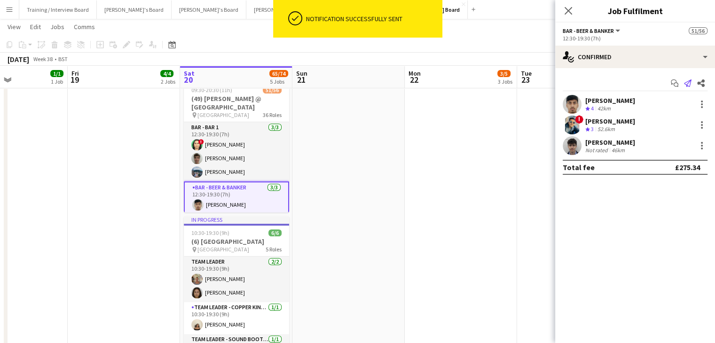
click at [688, 84] on icon "Send notification" at bounding box center [688, 83] width 8 height 8
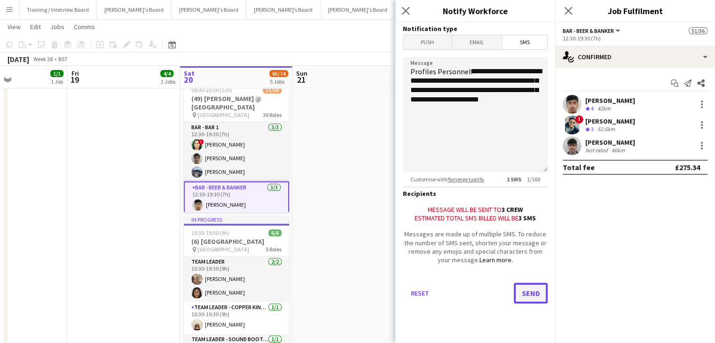
click at [533, 292] on button "Send" at bounding box center [531, 293] width 34 height 21
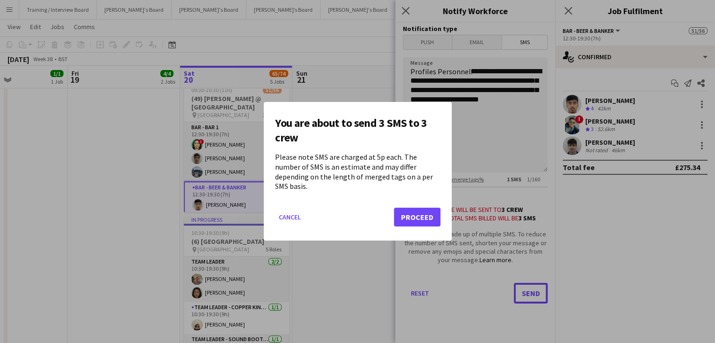
scroll to position [0, 0]
click at [419, 217] on button "Proceed" at bounding box center [417, 217] width 47 height 19
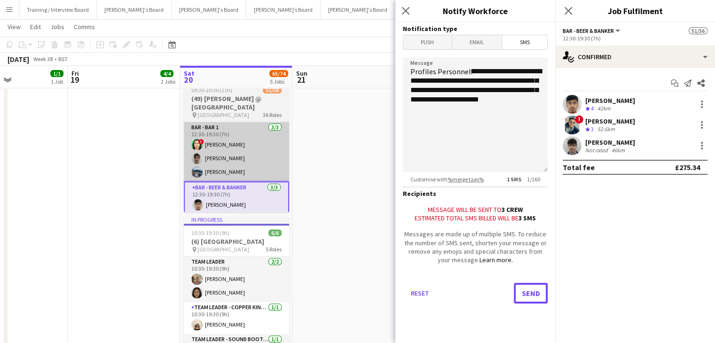
scroll to position [282, 0]
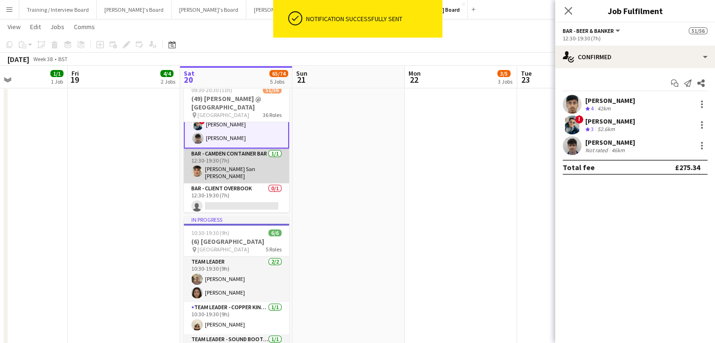
click at [237, 164] on app-card-role "Bar - Camden Container Bar [DATE] 12:30-19:30 (7h) [PERSON_NAME] San [PERSON_NA…" at bounding box center [236, 166] width 105 height 35
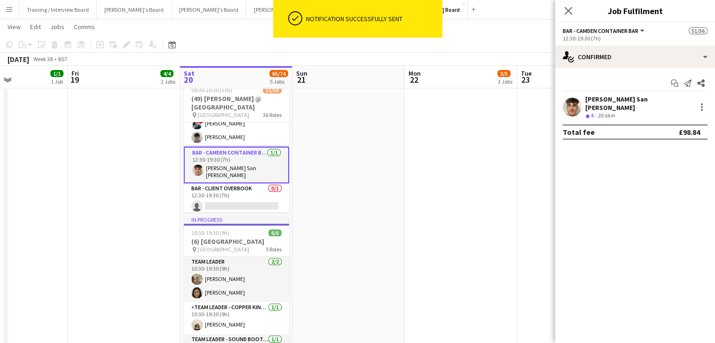
scroll to position [841, 0]
click at [692, 83] on app-icon "Send notification" at bounding box center [687, 83] width 13 height 13
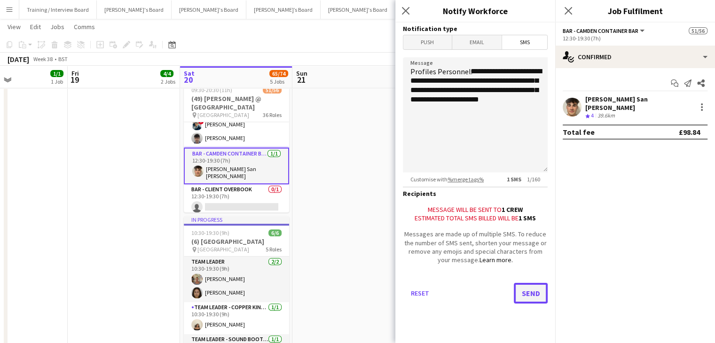
click at [534, 296] on button "Send" at bounding box center [531, 293] width 34 height 21
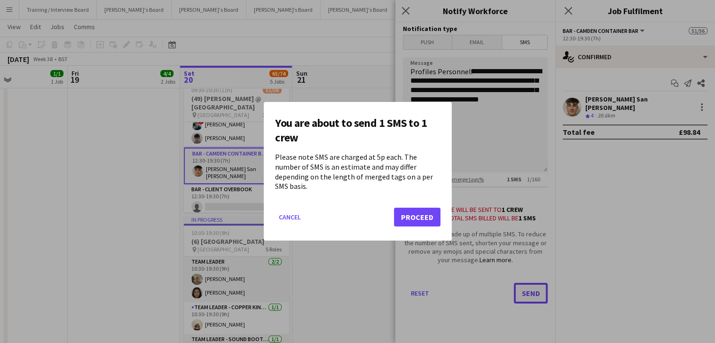
scroll to position [0, 0]
click at [416, 211] on button "Proceed" at bounding box center [417, 217] width 47 height 19
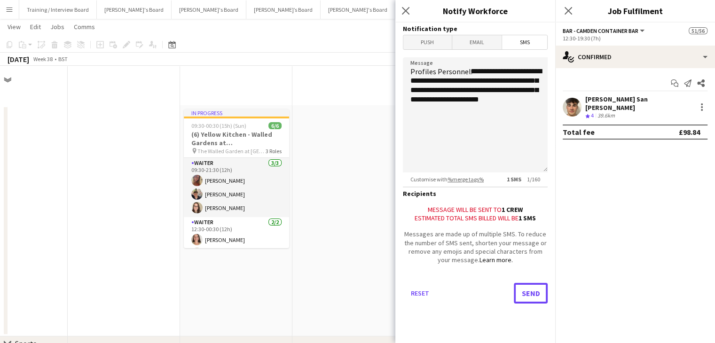
scroll to position [282, 0]
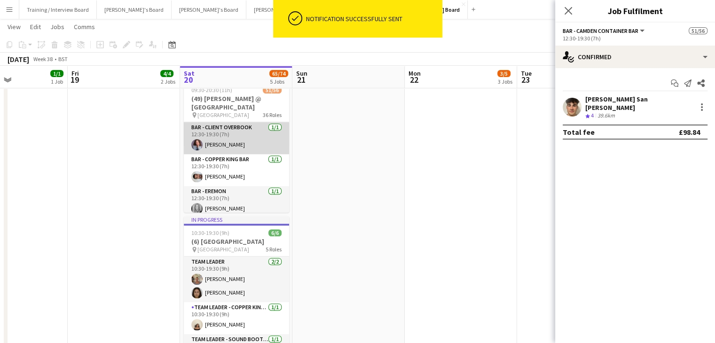
click at [243, 140] on app-card-role "Bar - Client Overbook [DATE] 12:30-19:30 (7h) [PERSON_NAME]" at bounding box center [236, 138] width 105 height 32
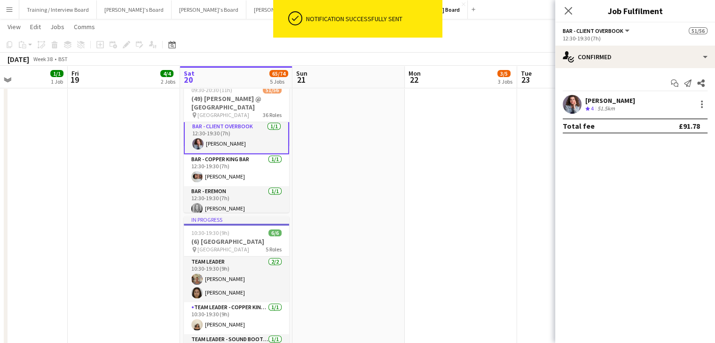
scroll to position [935, 0]
click at [691, 83] on icon "Send notification" at bounding box center [688, 83] width 8 height 8
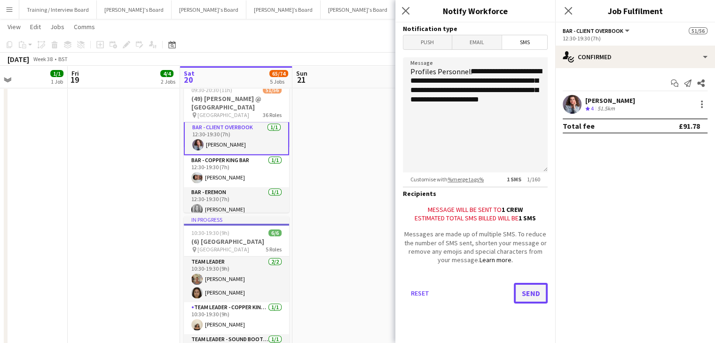
click at [542, 294] on button "Send" at bounding box center [531, 293] width 34 height 21
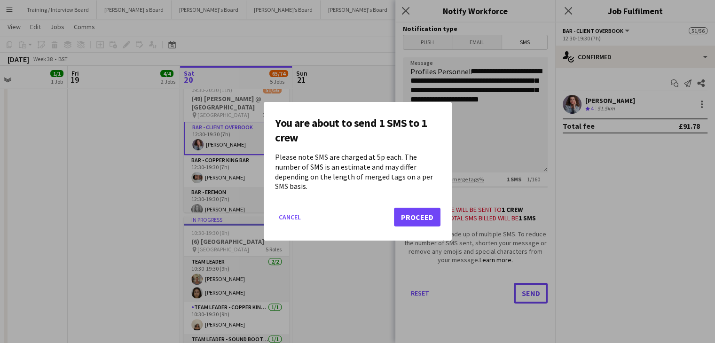
scroll to position [0, 0]
click at [424, 213] on button "Proceed" at bounding box center [417, 217] width 47 height 19
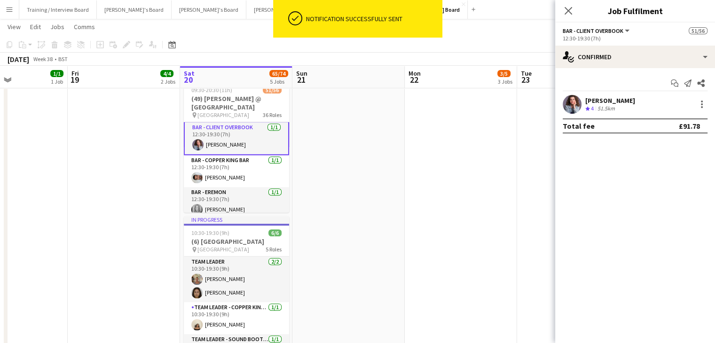
drag, startPoint x: 239, startPoint y: 173, endPoint x: 314, endPoint y: 171, distance: 74.8
click at [239, 173] on app-card-role "Bar - Copper King Bar [DATE] 12:30-19:30 (7h) [PERSON_NAME]" at bounding box center [236, 171] width 105 height 32
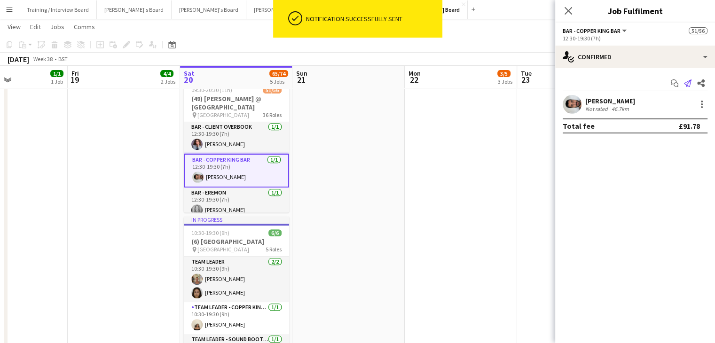
click at [693, 80] on app-icon "Send notification" at bounding box center [687, 83] width 13 height 13
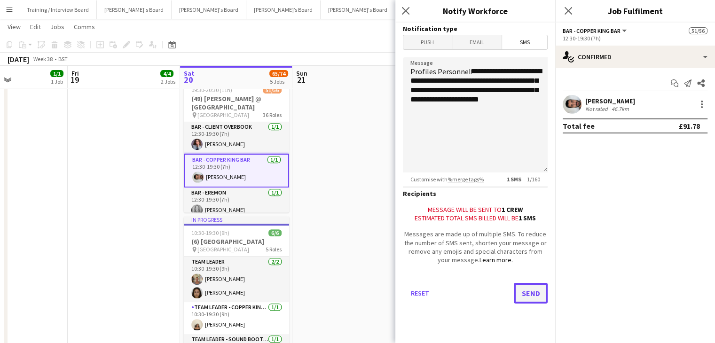
click at [530, 292] on button "Send" at bounding box center [531, 293] width 34 height 21
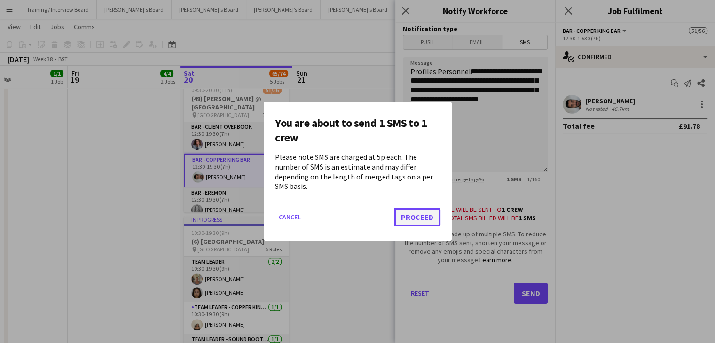
click at [410, 211] on button "Proceed" at bounding box center [417, 217] width 47 height 19
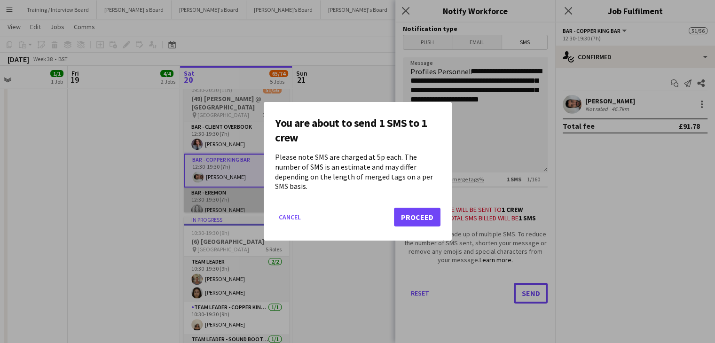
scroll to position [282, 0]
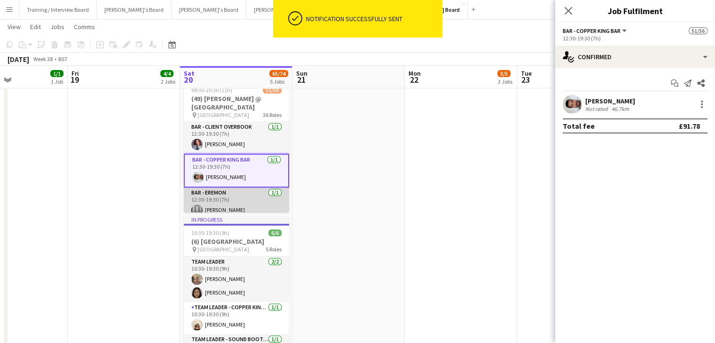
click at [245, 205] on app-card-role "Bar - Eremon [DATE] 12:30-19:30 (7h) [PERSON_NAME]" at bounding box center [236, 204] width 105 height 32
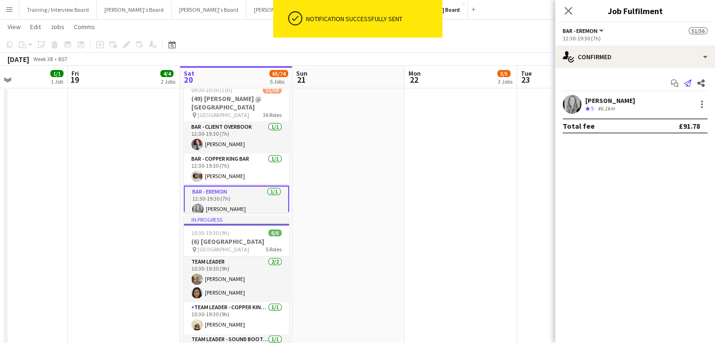
click at [684, 84] on icon at bounding box center [688, 83] width 8 height 8
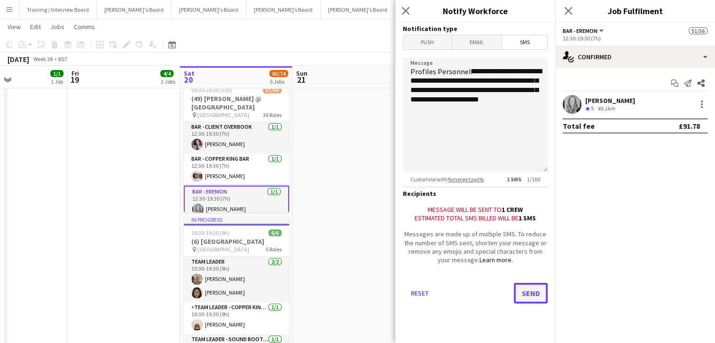
click at [525, 291] on button "Send" at bounding box center [531, 293] width 34 height 21
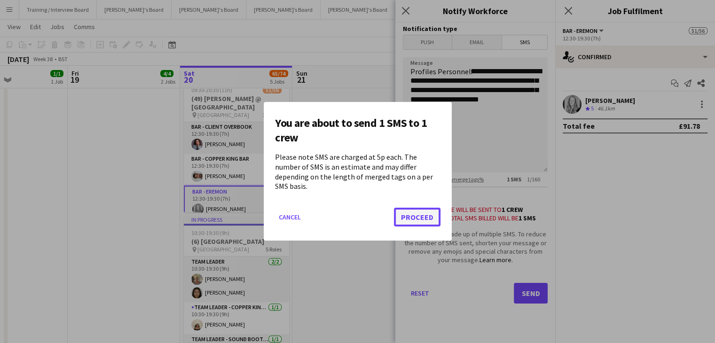
click at [421, 214] on button "Proceed" at bounding box center [417, 217] width 47 height 19
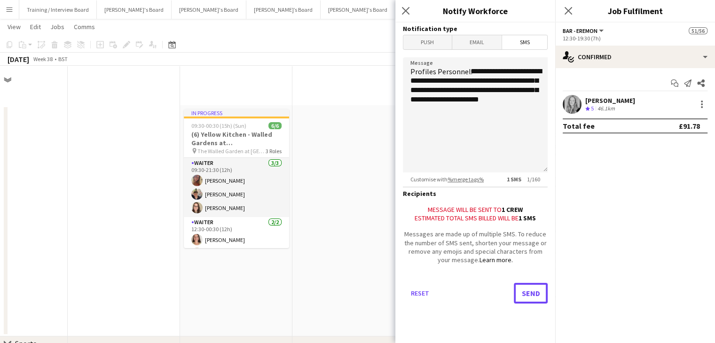
scroll to position [282, 0]
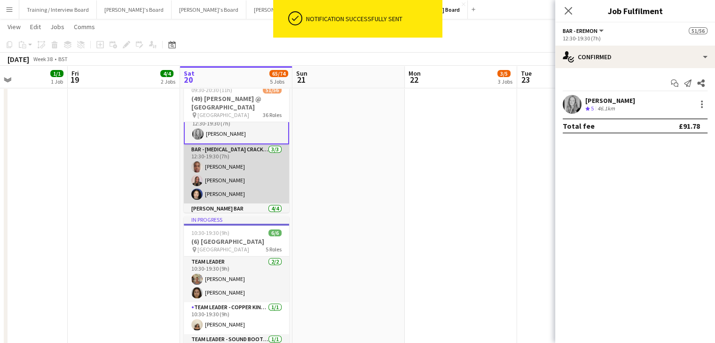
click at [258, 194] on app-card-role "Bar - [MEDICAL_DATA] Cracker [DATE] 12:30-19:30 (7h) Pierre ndangang [PERSON_NA…" at bounding box center [236, 173] width 105 height 59
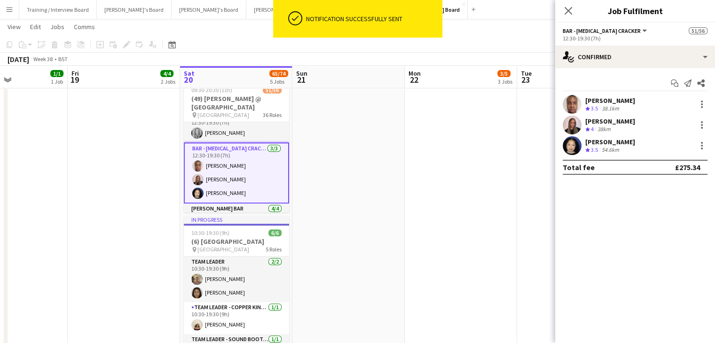
scroll to position [1008, 0]
click at [689, 83] on icon "Send notification" at bounding box center [688, 83] width 8 height 8
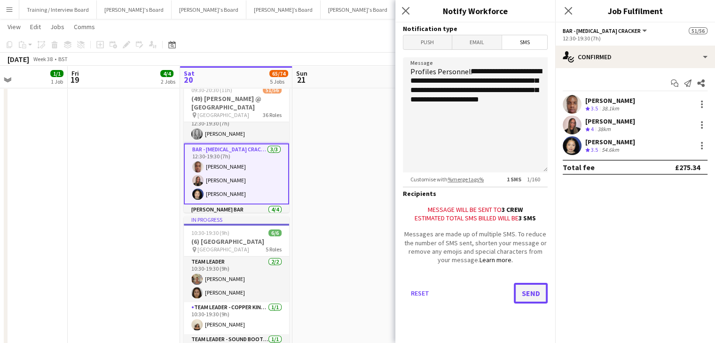
click at [532, 292] on button "Send" at bounding box center [531, 293] width 34 height 21
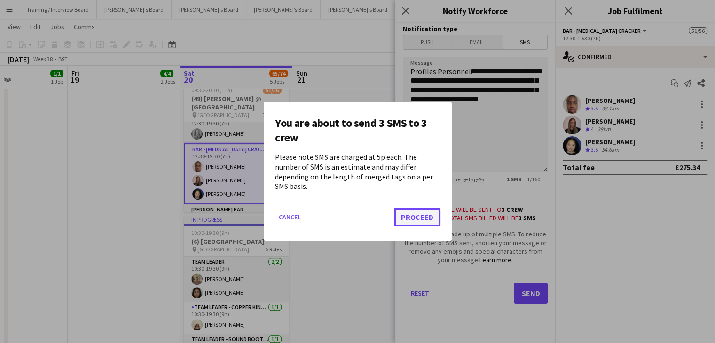
click at [419, 210] on button "Proceed" at bounding box center [417, 217] width 47 height 19
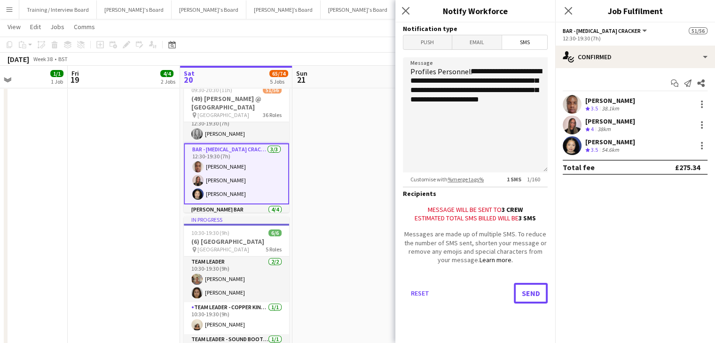
scroll to position [282, 0]
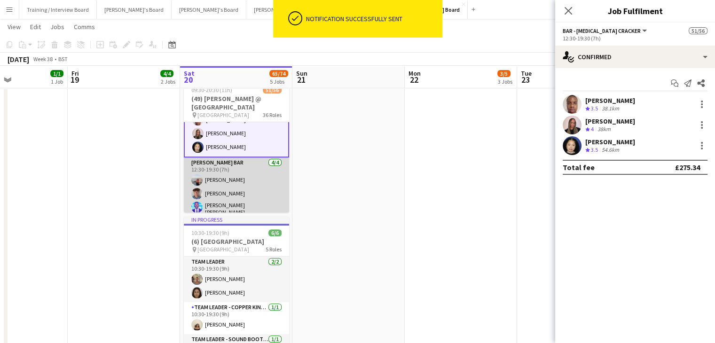
click at [250, 190] on app-card-role "[PERSON_NAME] Bar [DATE] 12:30-19:30 (7h) [PERSON_NAME] [PERSON_NAME] [PERSON_N…" at bounding box center [236, 195] width 105 height 76
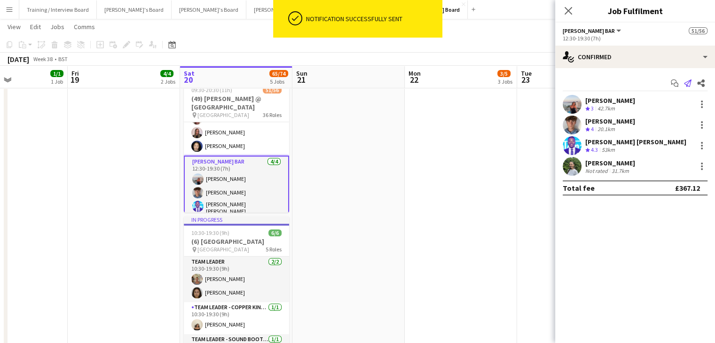
scroll to position [1055, 0]
click at [693, 86] on app-icon "Send notification" at bounding box center [687, 83] width 13 height 13
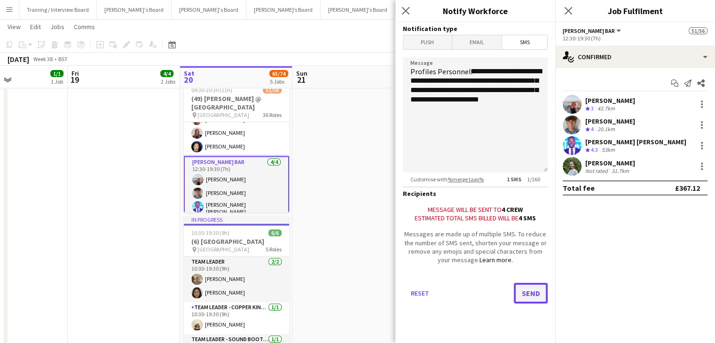
click at [532, 288] on button "Send" at bounding box center [531, 293] width 34 height 21
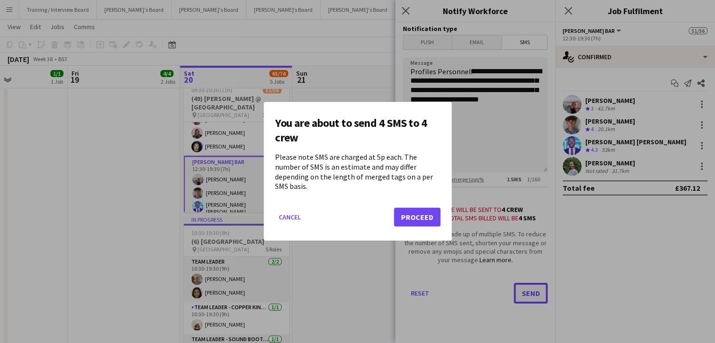
scroll to position [0, 0]
click at [409, 212] on button "Proceed" at bounding box center [417, 217] width 47 height 19
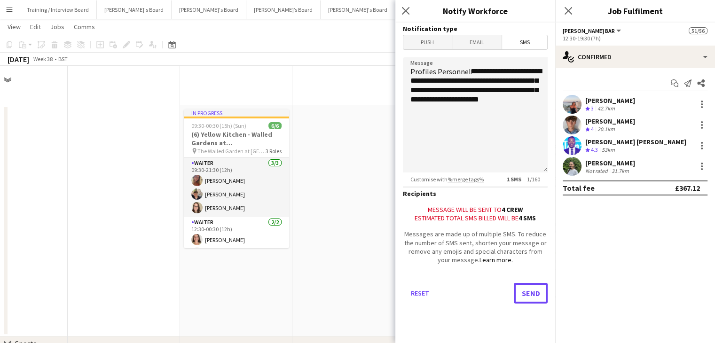
scroll to position [282, 0]
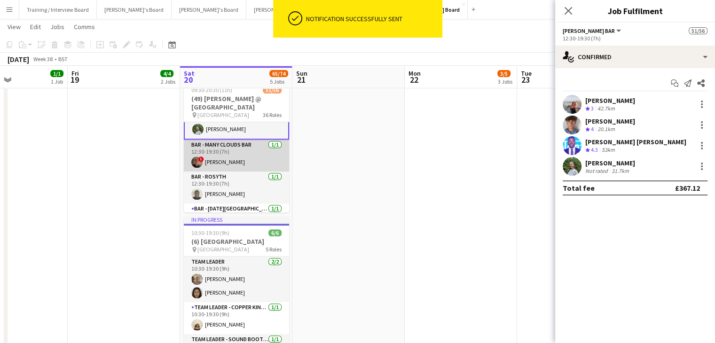
click at [234, 152] on app-card-role "Bar - Many Clouds Bar [DATE] 12:30-19:30 (7h) ! Cillian [PERSON_NAME]" at bounding box center [236, 156] width 105 height 32
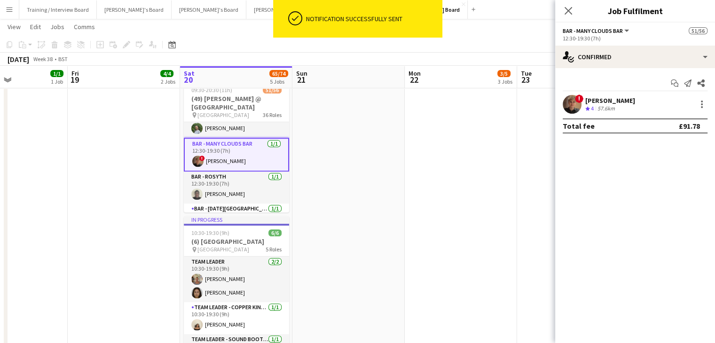
scroll to position [1148, 0]
click at [688, 87] on app-icon "Send notification" at bounding box center [687, 83] width 13 height 13
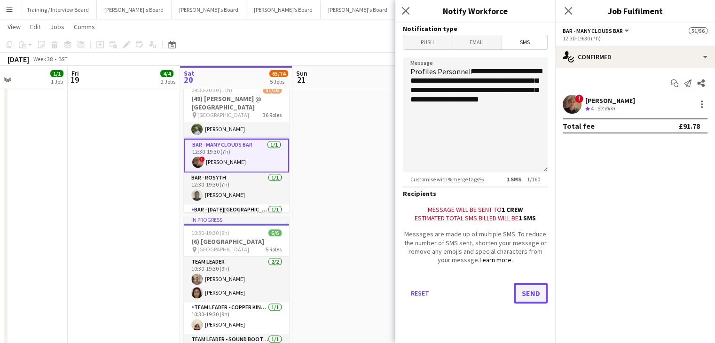
click at [525, 294] on button "Send" at bounding box center [531, 293] width 34 height 21
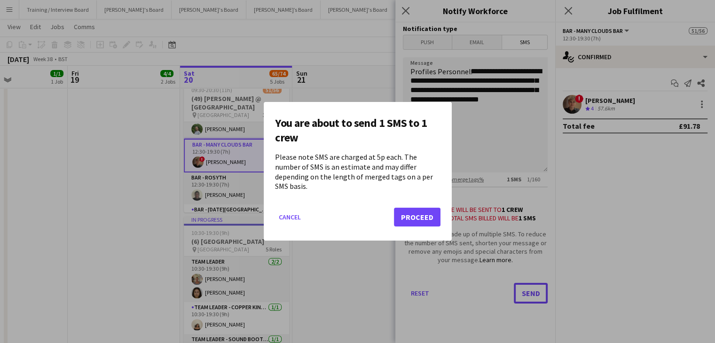
scroll to position [0, 0]
click at [416, 214] on button "Proceed" at bounding box center [417, 217] width 47 height 19
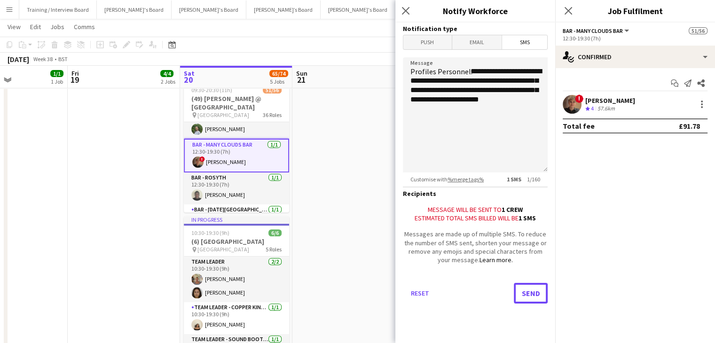
scroll to position [282, 0]
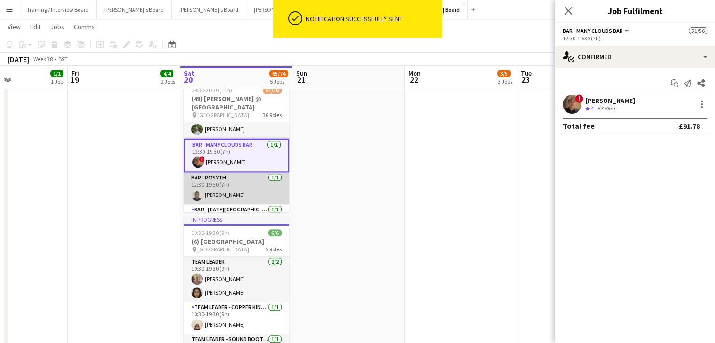
click at [235, 183] on app-card-role "Bar - Rosyth [DATE] 12:30-19:30 (7h) [PERSON_NAME]" at bounding box center [236, 189] width 105 height 32
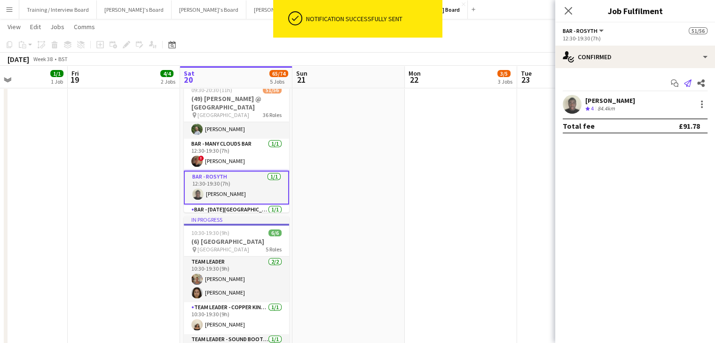
click at [690, 86] on icon "Send notification" at bounding box center [688, 83] width 8 height 8
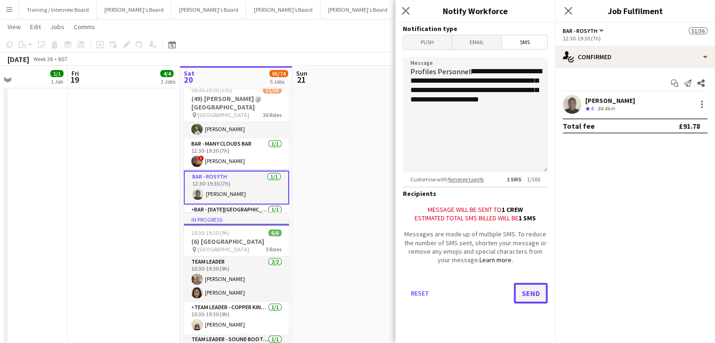
click at [530, 296] on button "Send" at bounding box center [531, 293] width 34 height 21
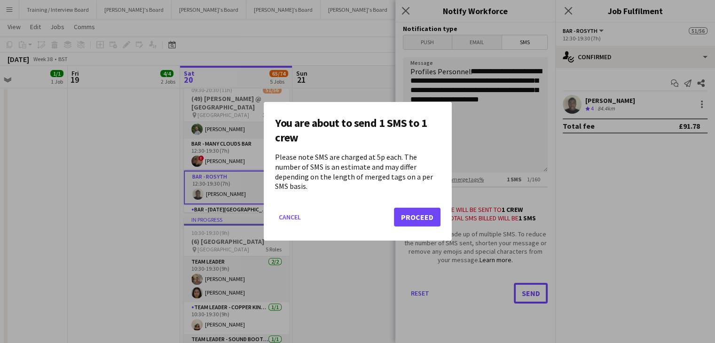
scroll to position [0, 0]
click at [415, 211] on button "Proceed" at bounding box center [417, 217] width 47 height 19
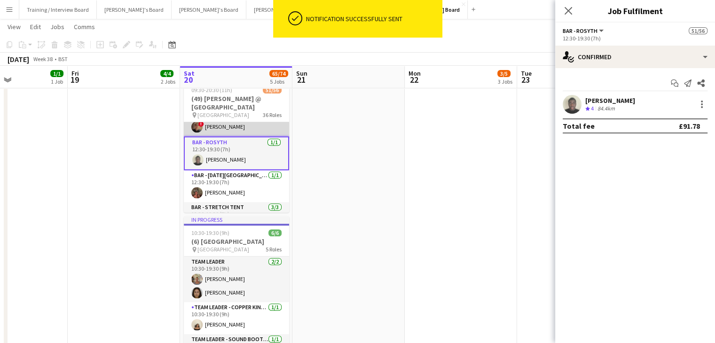
scroll to position [1195, 0]
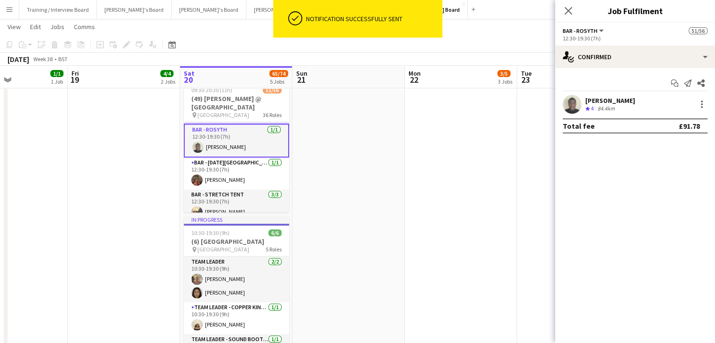
click at [228, 165] on app-card-role "Bar - [DATE][PERSON_NAME] Bar [DATE] 12:30-19:30 (7h) [PERSON_NAME]" at bounding box center [236, 173] width 105 height 32
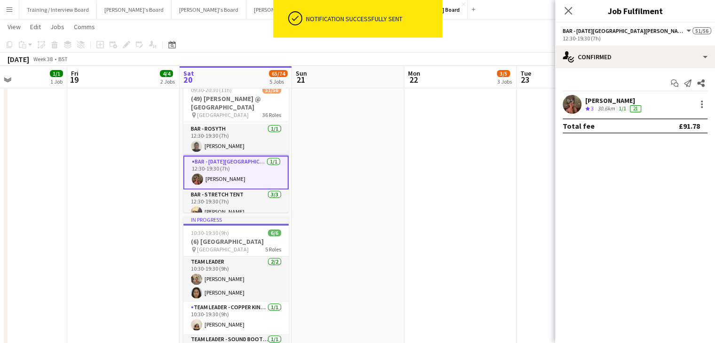
scroll to position [0, 0]
click at [685, 86] on icon "Send notification" at bounding box center [688, 83] width 8 height 8
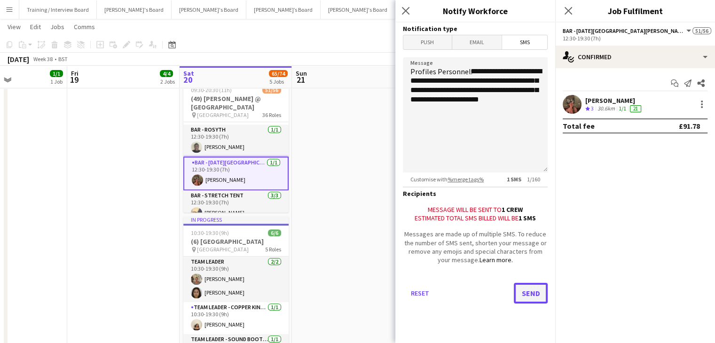
click at [536, 293] on button "Send" at bounding box center [531, 293] width 34 height 21
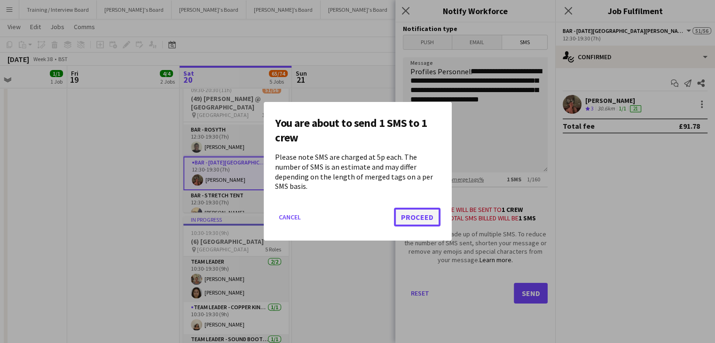
click at [405, 209] on button "Proceed" at bounding box center [417, 217] width 47 height 19
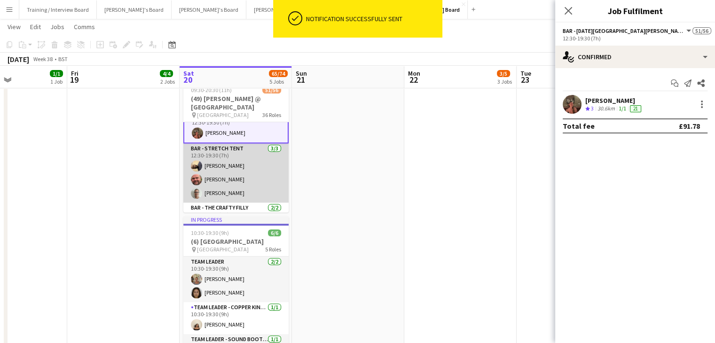
click at [252, 170] on app-card-role "Bar - Stretch Tent [DATE] 12:30-19:30 (7h) [PERSON_NAME] [PERSON_NAME] [PERSON_…" at bounding box center [235, 172] width 105 height 59
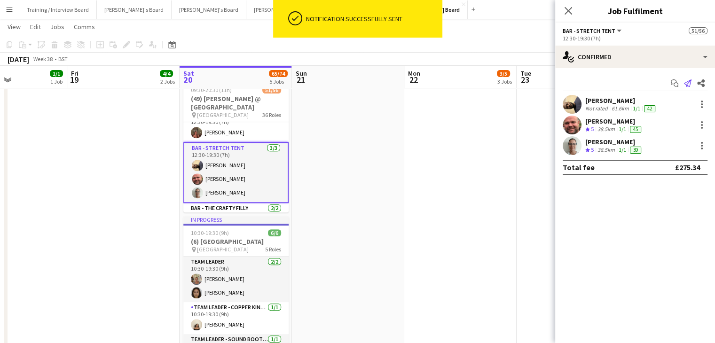
click at [689, 84] on icon "Send notification" at bounding box center [688, 83] width 8 height 8
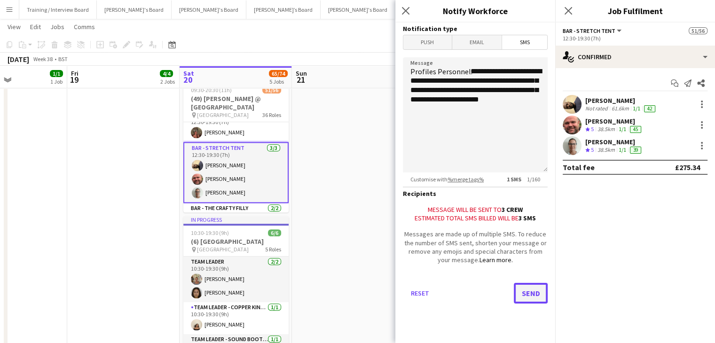
click at [532, 292] on button "Send" at bounding box center [531, 293] width 34 height 21
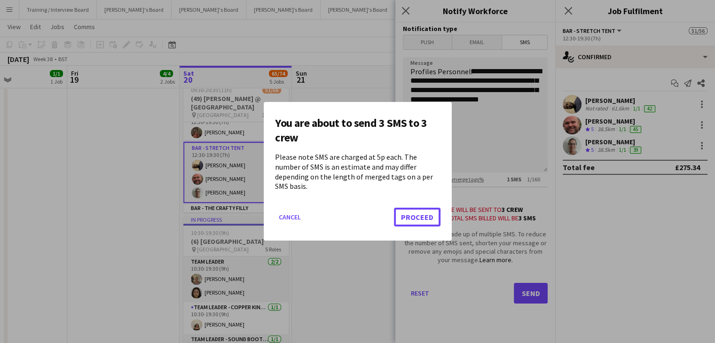
click at [419, 211] on button "Proceed" at bounding box center [417, 217] width 47 height 19
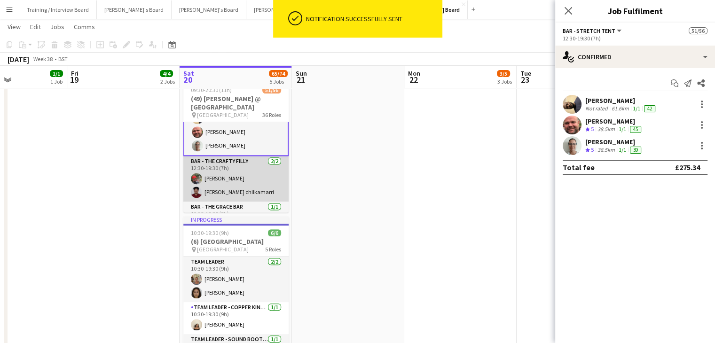
click at [239, 176] on app-card-role "Bar - The Crafty Filly [DATE] 12:30-19:30 (7h) [PERSON_NAME] [PERSON_NAME] chil…" at bounding box center [235, 179] width 105 height 46
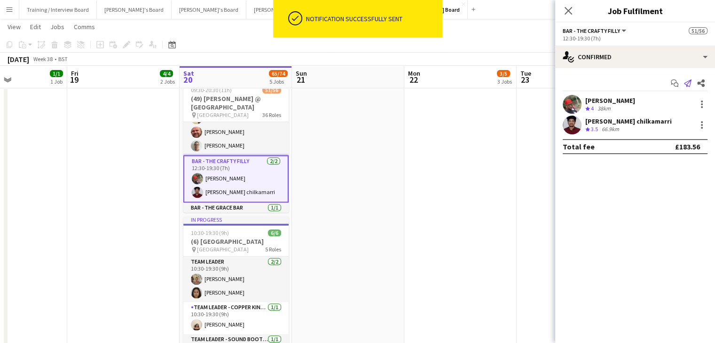
click at [689, 81] on icon at bounding box center [688, 83] width 8 height 8
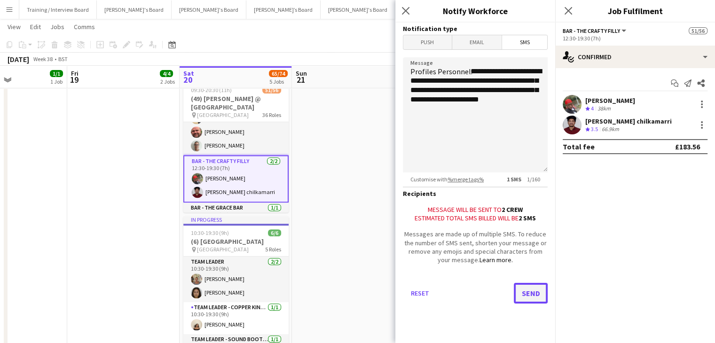
click at [537, 291] on button "Send" at bounding box center [531, 293] width 34 height 21
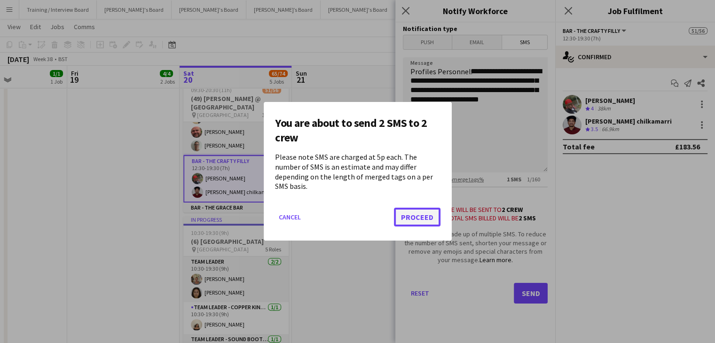
click at [417, 210] on button "Proceed" at bounding box center [417, 217] width 47 height 19
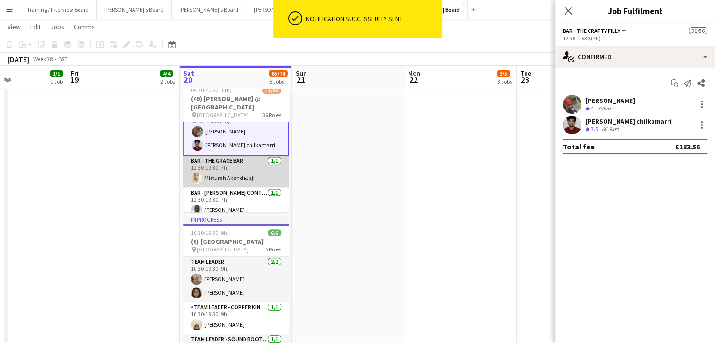
click at [226, 169] on app-card-role "Bar - The Grace Bar [DATE] 12:30-19:30 (7h) [PERSON_NAME]" at bounding box center [235, 172] width 105 height 32
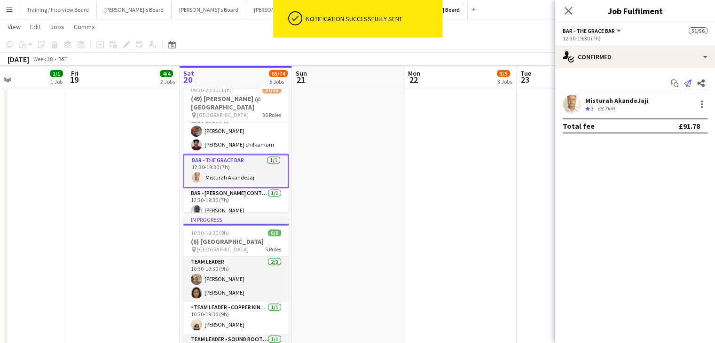
click at [686, 85] on icon at bounding box center [688, 83] width 8 height 8
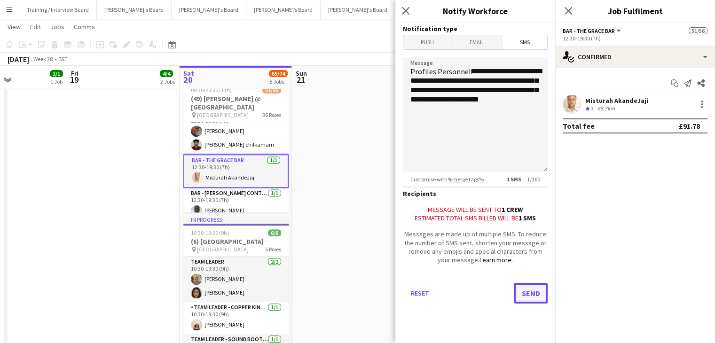
click at [525, 294] on button "Send" at bounding box center [531, 293] width 34 height 21
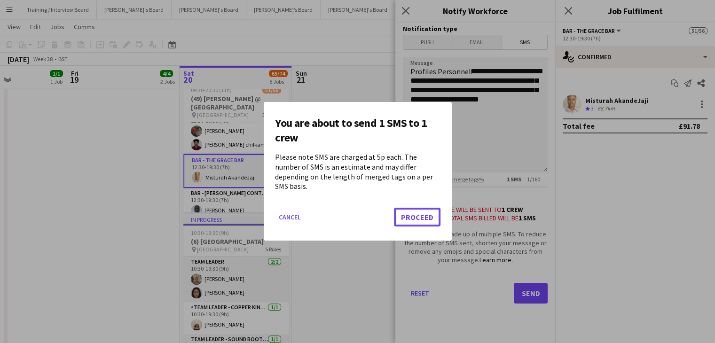
drag, startPoint x: 418, startPoint y: 209, endPoint x: 368, endPoint y: 193, distance: 52.8
click at [418, 211] on button "Proceed" at bounding box center [417, 217] width 47 height 19
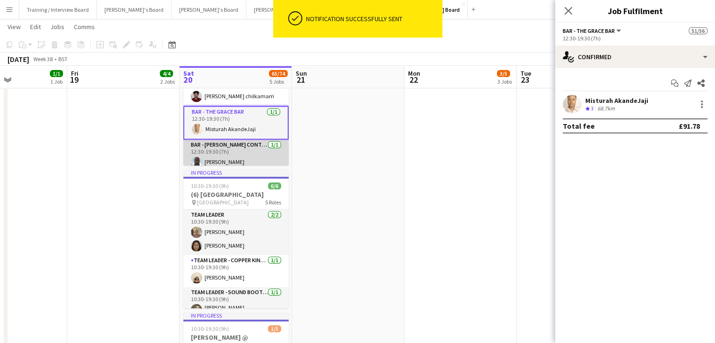
click at [241, 157] on app-card-role "Bar - [PERSON_NAME] Container [DATE] 12:30-19:30 (7h) [PERSON_NAME]" at bounding box center [235, 156] width 105 height 32
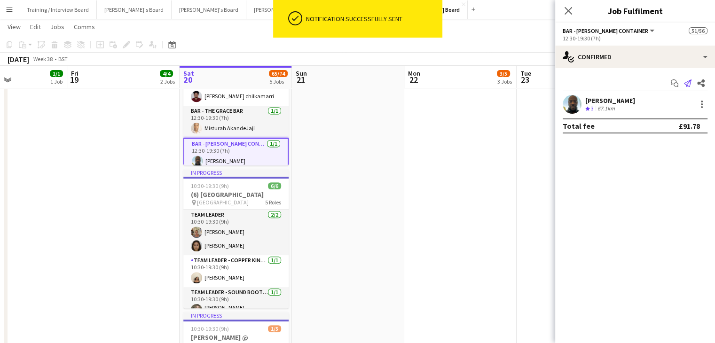
click at [687, 83] on icon at bounding box center [688, 83] width 8 height 8
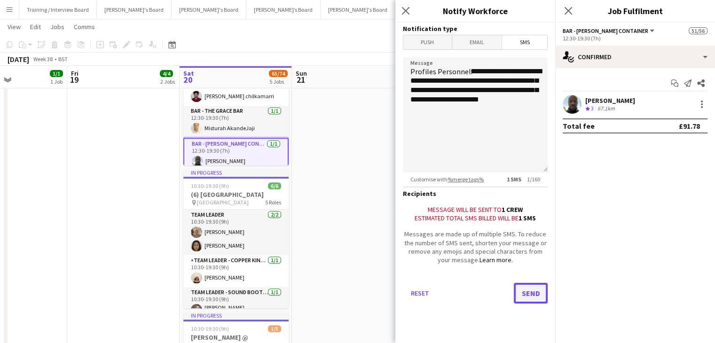
click at [522, 297] on button "Send" at bounding box center [531, 293] width 34 height 21
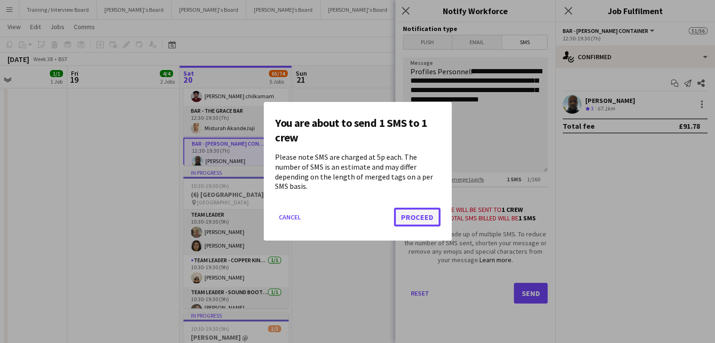
click at [416, 215] on button "Proceed" at bounding box center [417, 217] width 47 height 19
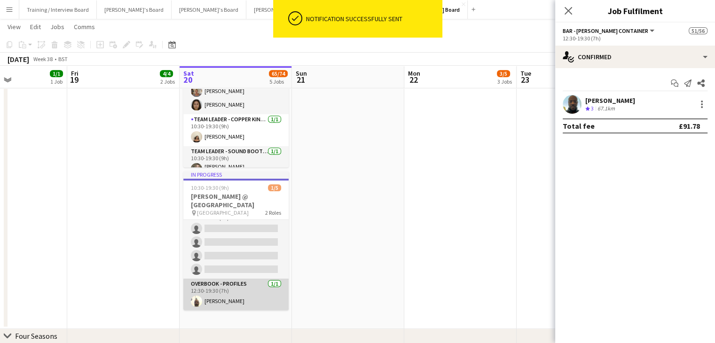
drag, startPoint x: 235, startPoint y: 291, endPoint x: 276, endPoint y: 281, distance: 42.1
click at [235, 291] on app-card-role "Overbook - Profiles [DATE] 12:30-19:30 (7h) [PERSON_NAME]" at bounding box center [235, 295] width 105 height 32
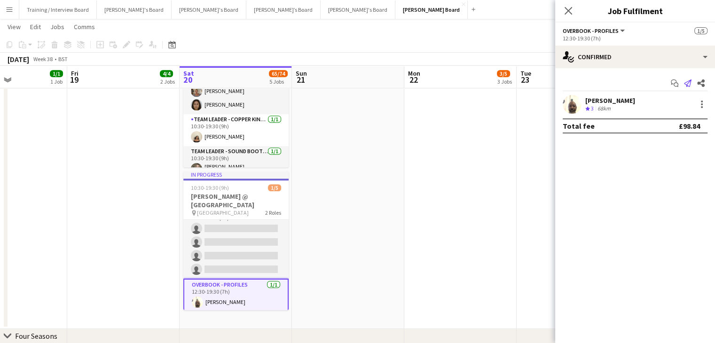
drag, startPoint x: 688, startPoint y: 86, endPoint x: 694, endPoint y: 86, distance: 5.6
click at [689, 86] on icon at bounding box center [688, 83] width 8 height 8
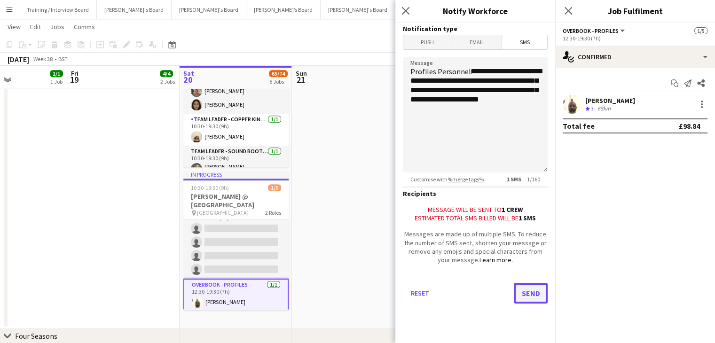
click at [534, 297] on button "Send" at bounding box center [531, 293] width 34 height 21
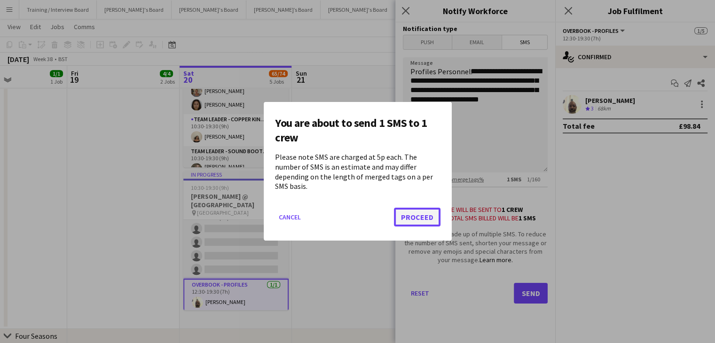
click at [416, 213] on button "Proceed" at bounding box center [417, 217] width 47 height 19
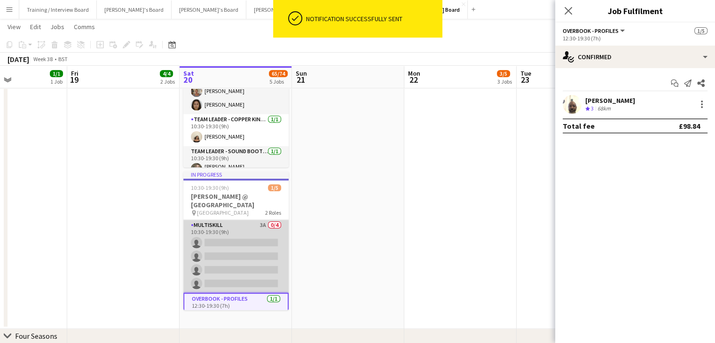
click at [241, 253] on app-card-role "MULTISKILL 3A 0/4 10:30-19:30 (9h) single-neutral-actions single-neutral-action…" at bounding box center [235, 256] width 105 height 73
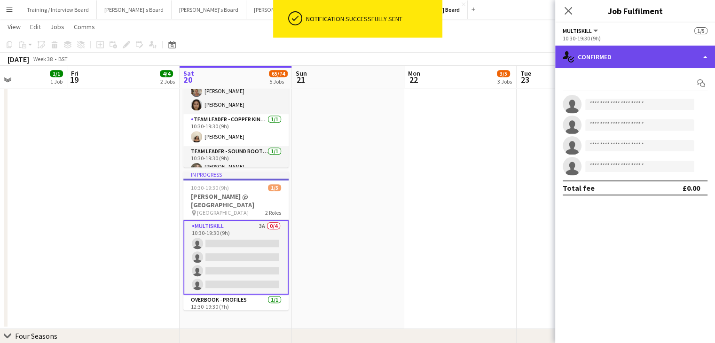
click at [634, 56] on div "single-neutral-actions-check-2 Confirmed" at bounding box center [635, 57] width 160 height 23
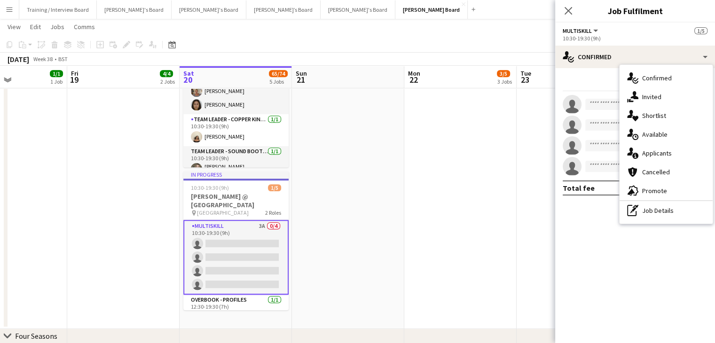
click at [658, 153] on span "Applicants" at bounding box center [657, 153] width 30 height 8
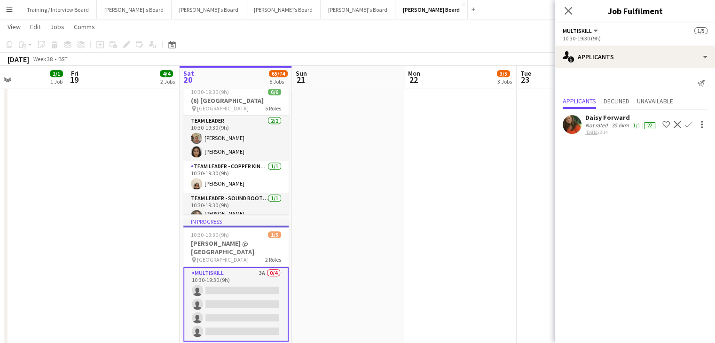
click at [605, 128] on div "Not rated" at bounding box center [597, 126] width 24 height 8
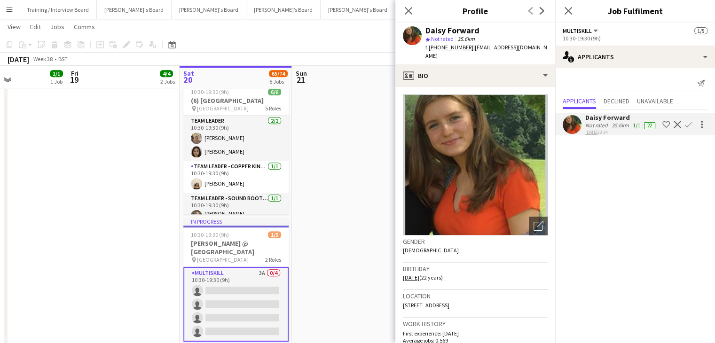
click at [605, 128] on div "Not rated" at bounding box center [597, 126] width 24 height 8
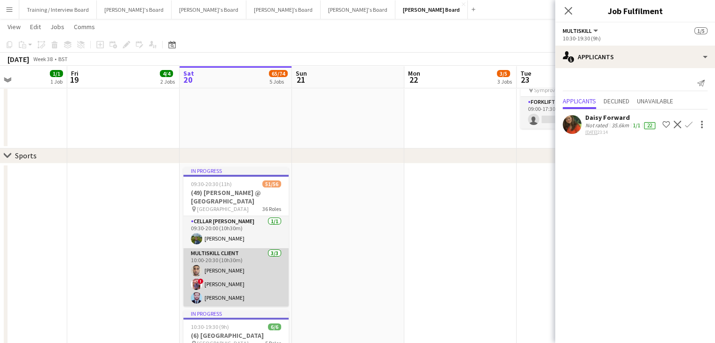
click at [238, 289] on app-card-role "MULTISKILL CLIENT [DATE] 10:00-20:30 (10h30m) [PERSON_NAME] ! [PERSON_NAME] [PE…" at bounding box center [235, 277] width 105 height 59
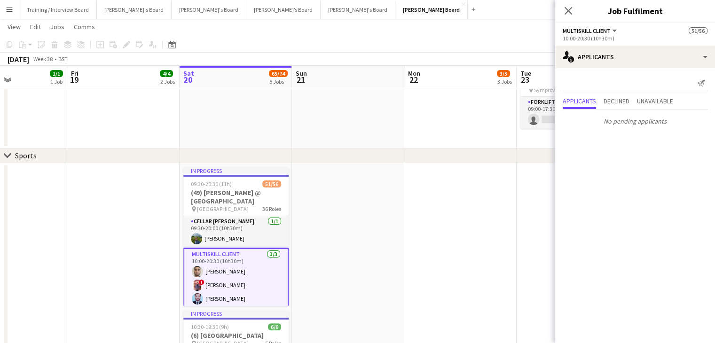
click at [224, 261] on app-card-role "MULTISKILL CLIENT [DATE] 10:00-20:30 (10h30m) [PERSON_NAME] ! [PERSON_NAME] [PE…" at bounding box center [235, 278] width 105 height 61
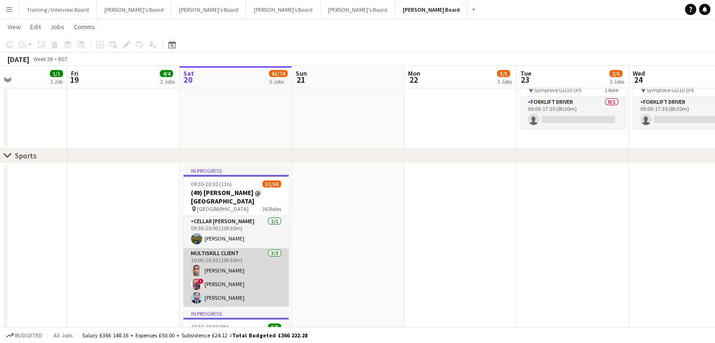
drag, startPoint x: 222, startPoint y: 275, endPoint x: 252, endPoint y: 262, distance: 32.7
click at [222, 277] on app-card-role "MULTISKILL CLIENT [DATE] 10:00-20:30 (10h30m) [PERSON_NAME] ! [PERSON_NAME] [PE…" at bounding box center [235, 277] width 105 height 59
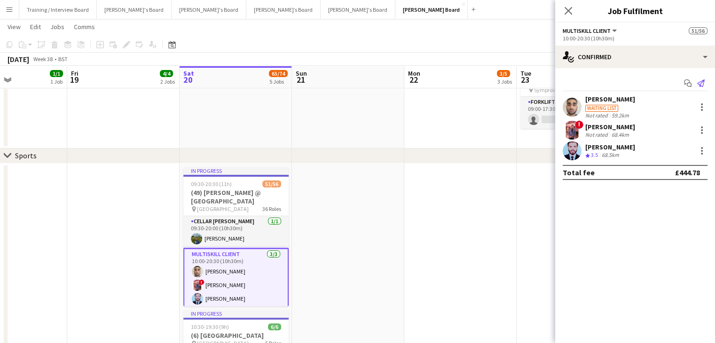
click at [699, 84] on icon "Send notification" at bounding box center [701, 83] width 8 height 8
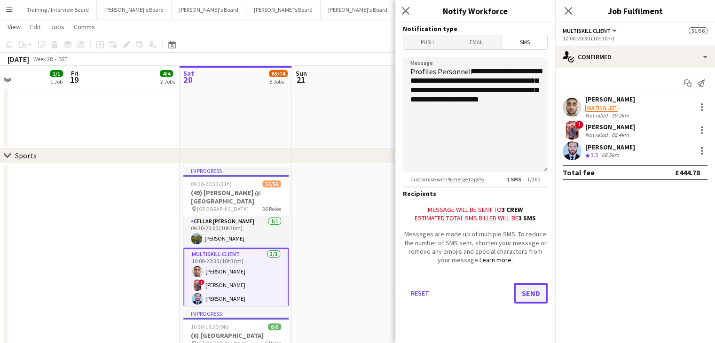
click at [530, 291] on button "Send" at bounding box center [531, 293] width 34 height 21
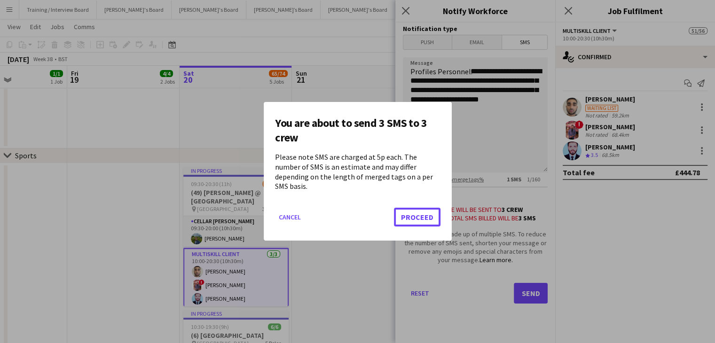
drag, startPoint x: 425, startPoint y: 210, endPoint x: 447, endPoint y: 208, distance: 21.7
click at [425, 210] on button "Proceed" at bounding box center [417, 217] width 47 height 19
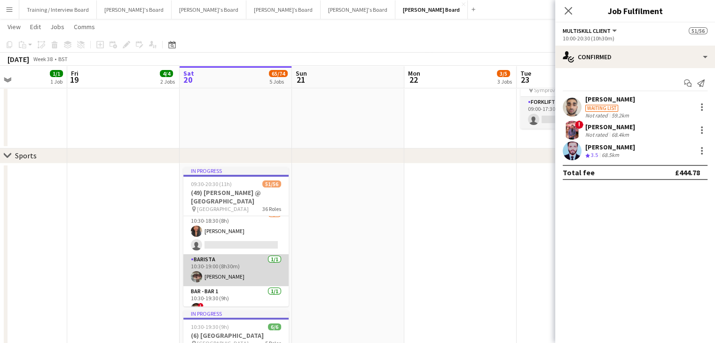
scroll to position [180, 0]
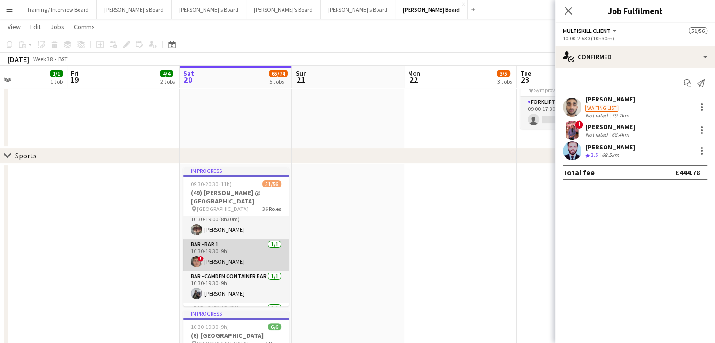
click at [252, 256] on app-card-role "Bar - Bar 1 [DATE] 10:30-19:30 (9h) ! [PERSON_NAME]" at bounding box center [235, 255] width 105 height 32
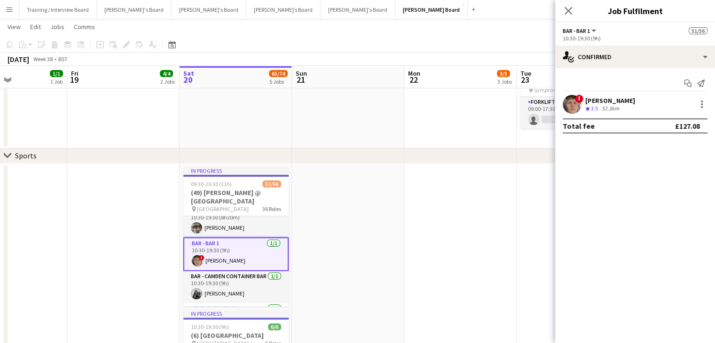
scroll to position [178, 0]
click at [699, 85] on icon at bounding box center [701, 83] width 8 height 8
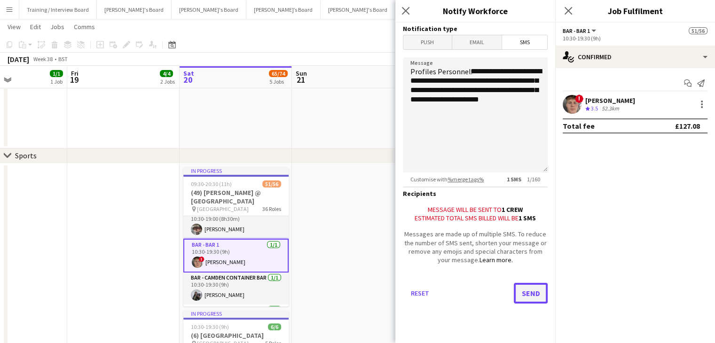
drag, startPoint x: 532, startPoint y: 287, endPoint x: 534, endPoint y: 292, distance: 5.1
click at [534, 292] on button "Send" at bounding box center [531, 293] width 34 height 21
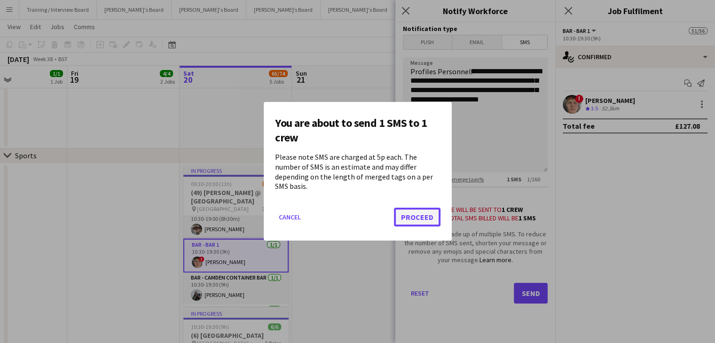
click at [419, 212] on button "Proceed" at bounding box center [417, 217] width 47 height 19
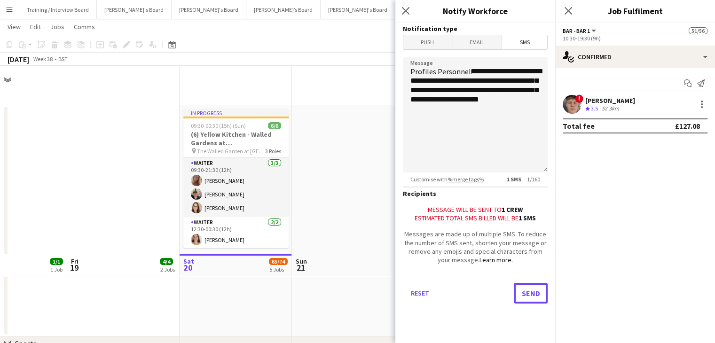
scroll to position [188, 0]
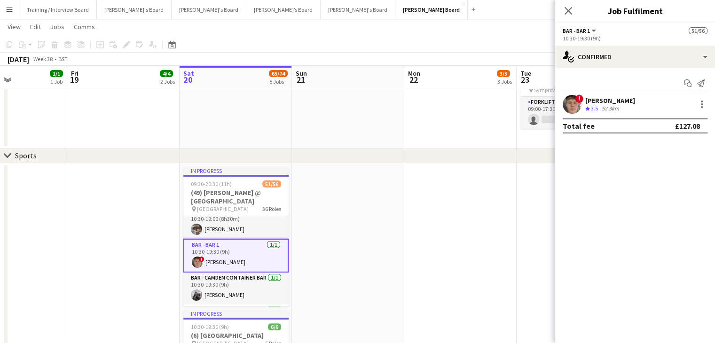
click at [607, 102] on div "[PERSON_NAME]" at bounding box center [610, 100] width 50 height 8
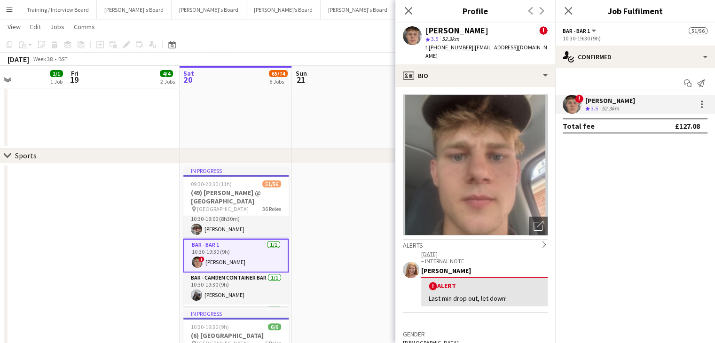
click at [607, 102] on div "[PERSON_NAME]" at bounding box center [610, 100] width 50 height 8
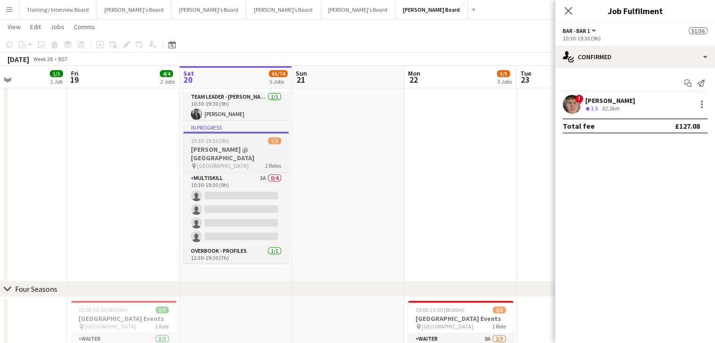
scroll to position [14, 0]
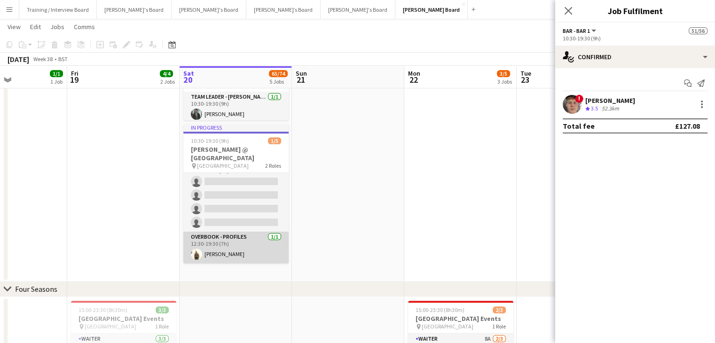
click at [229, 255] on app-card-role "Overbook - Profiles [DATE] 12:30-19:30 (7h) [PERSON_NAME]" at bounding box center [235, 248] width 105 height 32
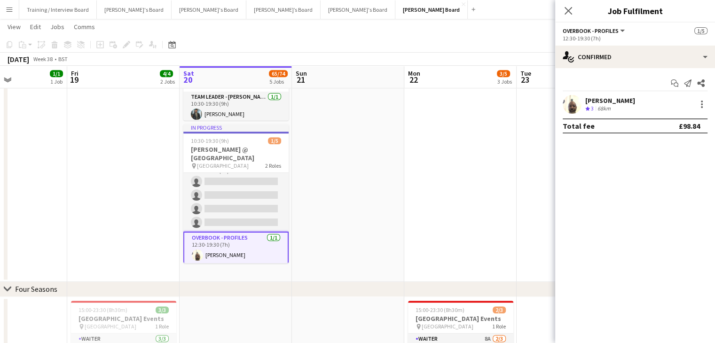
scroll to position [1333, 0]
click at [629, 104] on div "[PERSON_NAME]" at bounding box center [610, 100] width 50 height 8
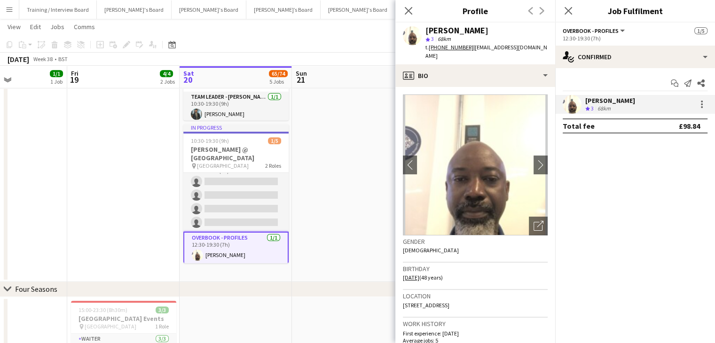
click at [628, 106] on div "Crew rating 3 68km" at bounding box center [610, 109] width 50 height 8
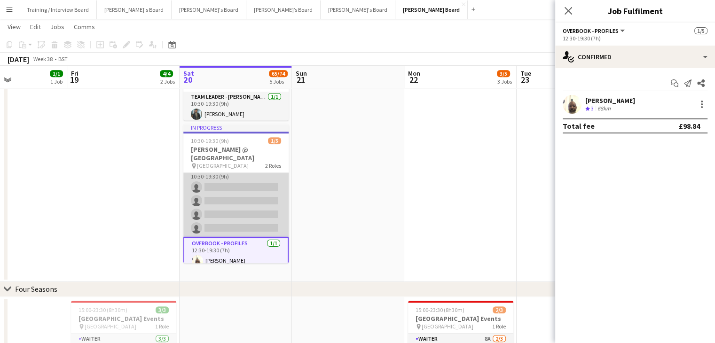
scroll to position [0, 0]
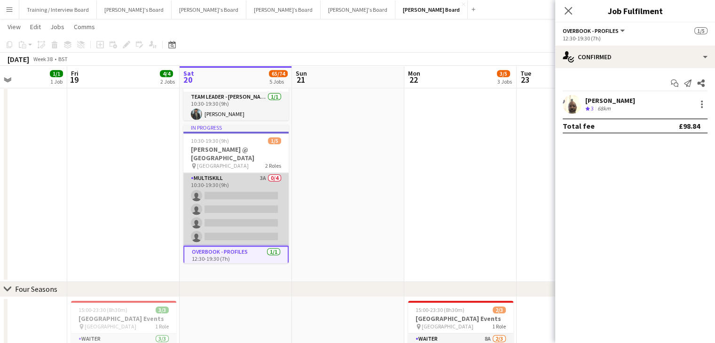
click at [244, 217] on app-card-role "MULTISKILL 3A 0/4 10:30-19:30 (9h) single-neutral-actions single-neutral-action…" at bounding box center [235, 209] width 105 height 73
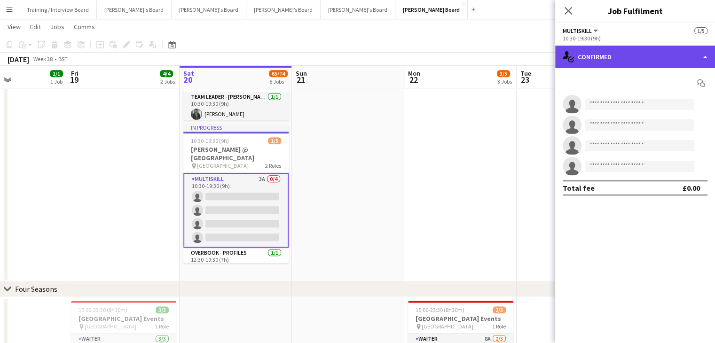
click at [600, 63] on div "single-neutral-actions-check-2 Confirmed" at bounding box center [635, 57] width 160 height 23
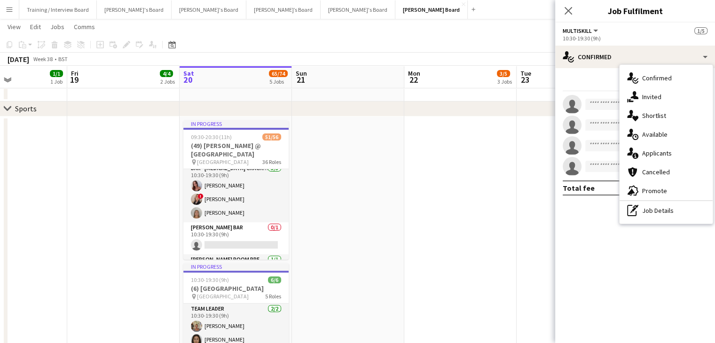
scroll to position [376, 0]
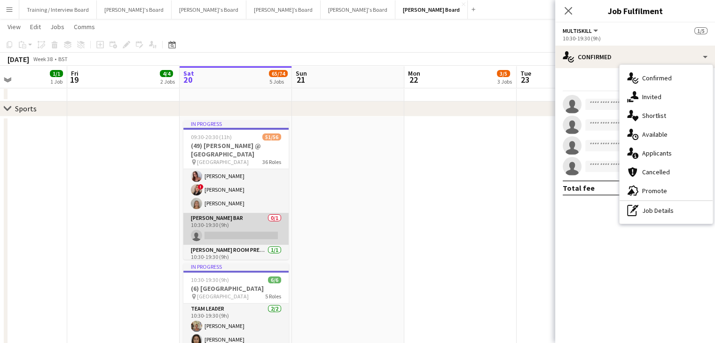
click at [249, 224] on app-card-role "[PERSON_NAME] Bar 0/1 10:30-19:30 (9h) single-neutral-actions" at bounding box center [235, 229] width 105 height 32
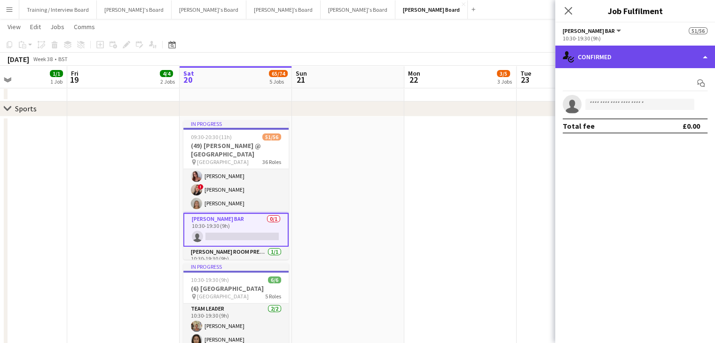
click at [639, 59] on div "single-neutral-actions-check-2 Confirmed" at bounding box center [635, 57] width 160 height 23
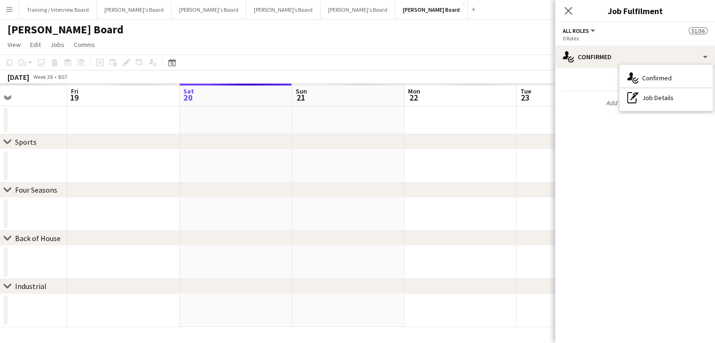
scroll to position [0, 0]
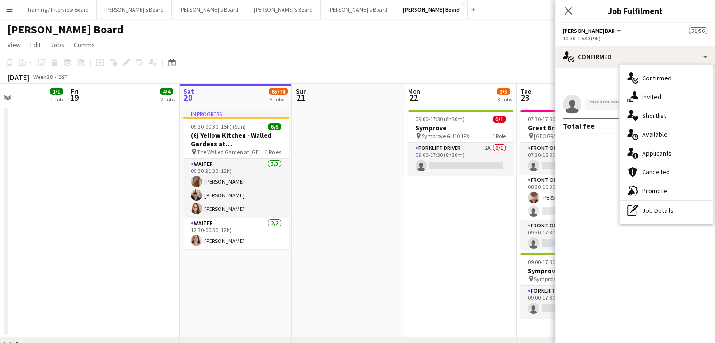
drag, startPoint x: 568, startPoint y: 8, endPoint x: 559, endPoint y: 11, distance: 8.8
click at [568, 8] on icon "Close pop-in" at bounding box center [569, 11] width 8 height 8
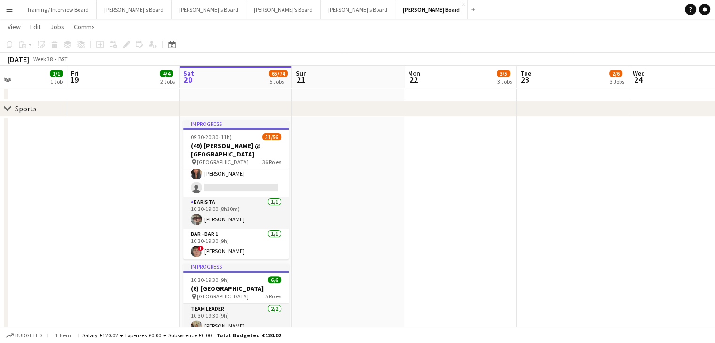
scroll to position [188, 0]
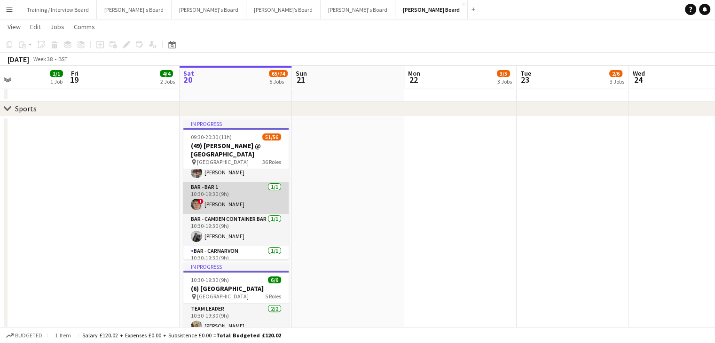
click at [256, 202] on app-card-role "Bar - Bar 1 [DATE] 10:30-19:30 (9h) ! [PERSON_NAME]" at bounding box center [235, 198] width 105 height 32
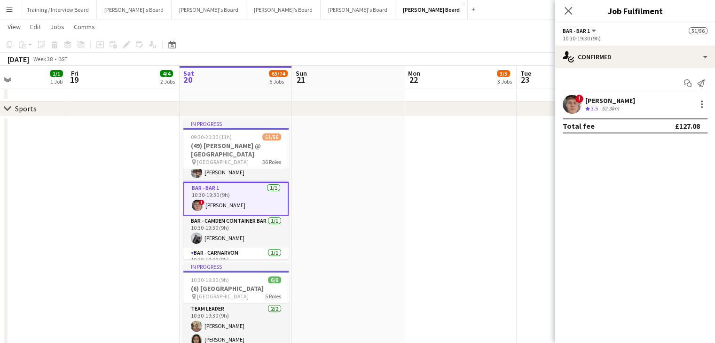
click at [602, 105] on div "52.3km" at bounding box center [610, 109] width 21 height 8
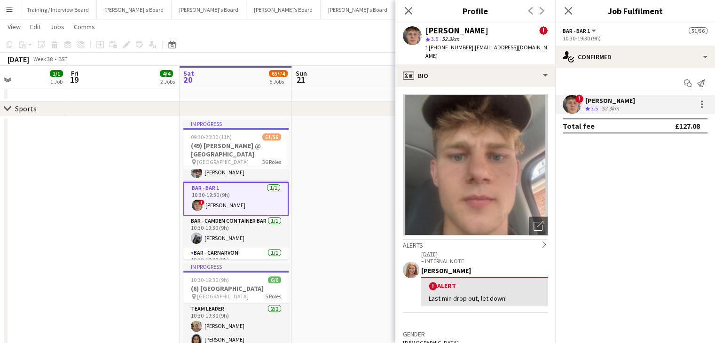
click at [602, 105] on div "52.3km" at bounding box center [610, 109] width 21 height 8
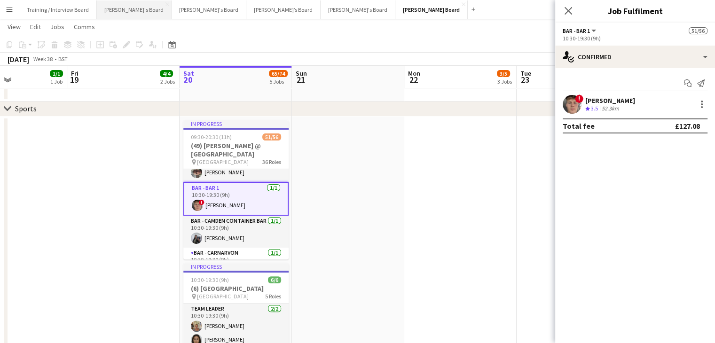
click at [126, 8] on button "[PERSON_NAME]'s Board Close" at bounding box center [134, 9] width 75 height 18
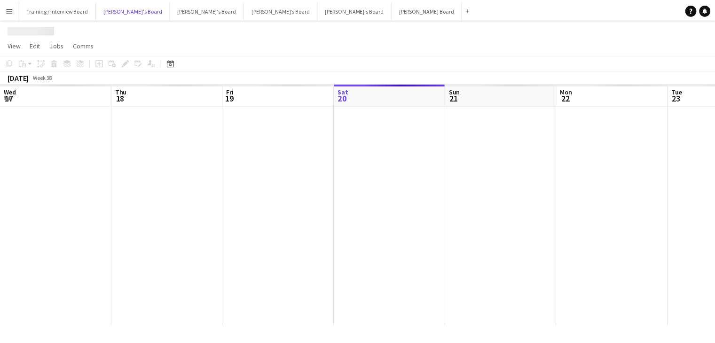
scroll to position [0, 225]
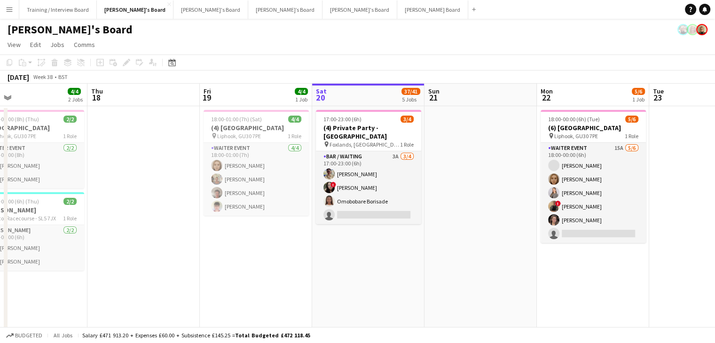
drag, startPoint x: 165, startPoint y: 93, endPoint x: 330, endPoint y: 91, distance: 165.5
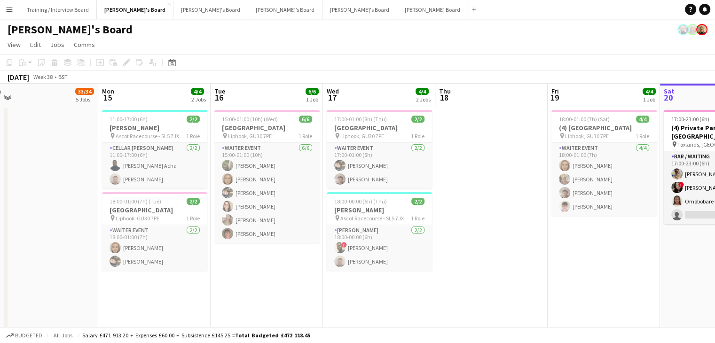
drag, startPoint x: 213, startPoint y: 98, endPoint x: 464, endPoint y: 94, distance: 251.0
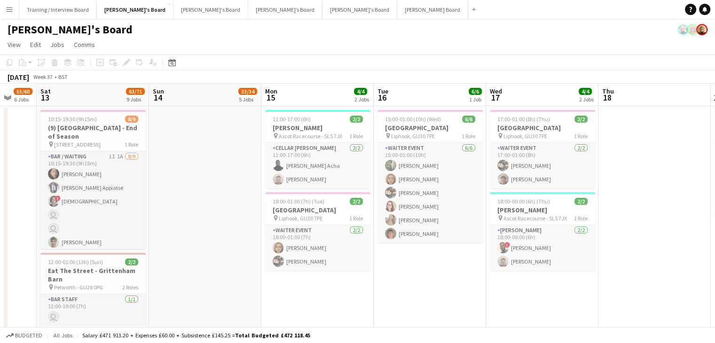
drag, startPoint x: 212, startPoint y: 94, endPoint x: 342, endPoint y: 91, distance: 129.8
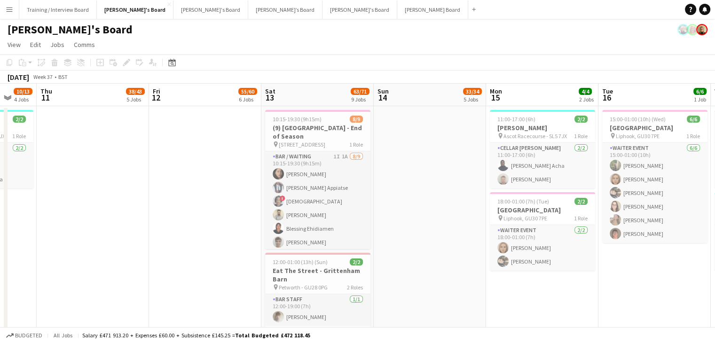
scroll to position [0, 254]
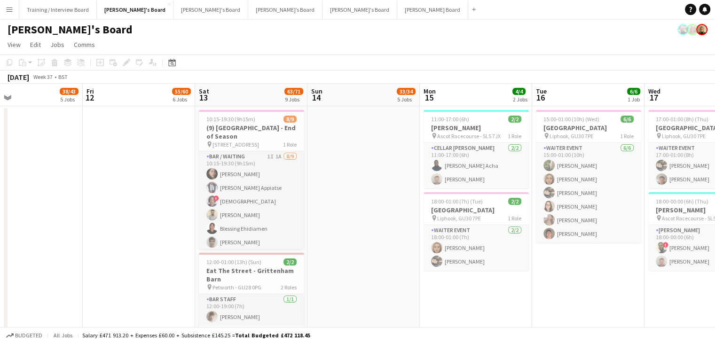
drag, startPoint x: 185, startPoint y: 93, endPoint x: 343, endPoint y: 94, distance: 158.4
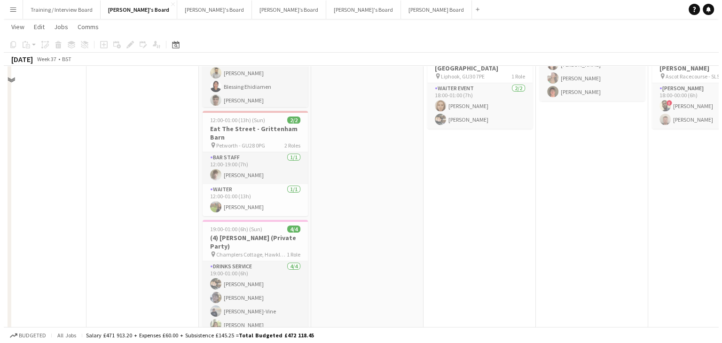
scroll to position [0, 0]
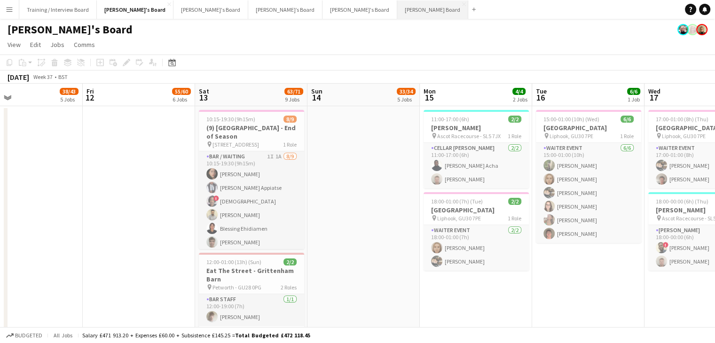
click at [397, 6] on button "[PERSON_NAME] Board Close" at bounding box center [432, 9] width 71 height 18
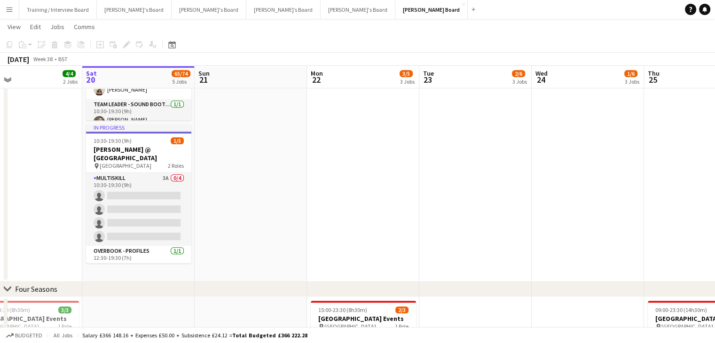
scroll to position [0, 249]
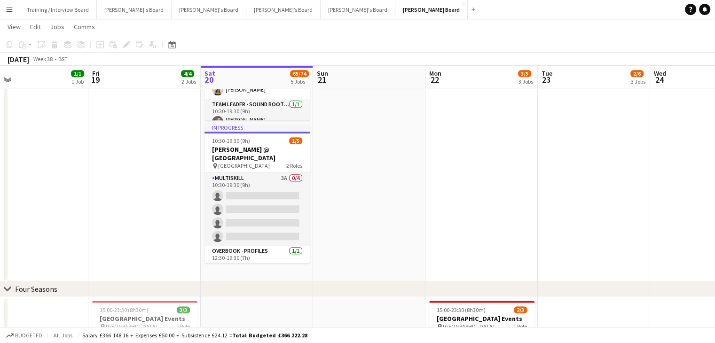
drag, startPoint x: 186, startPoint y: 75, endPoint x: 263, endPoint y: 78, distance: 77.1
click at [263, 78] on app-calendar-viewport "Tue 16 4/4 1 Job Wed 17 1/1 1 Job Thu 18 1/1 1 Job Fri 19 4/4 2 Jobs Sat 20 65/…" at bounding box center [357, 322] width 715 height 1604
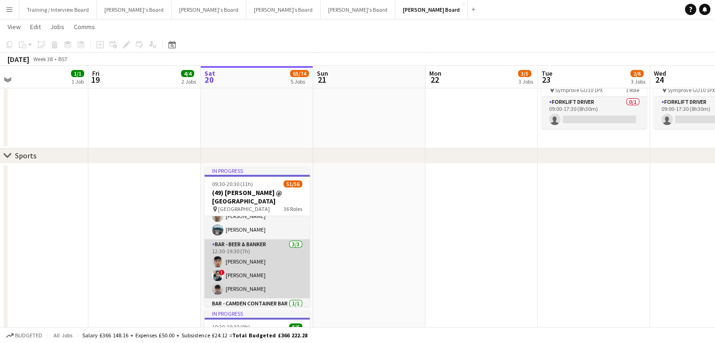
scroll to position [769, 0]
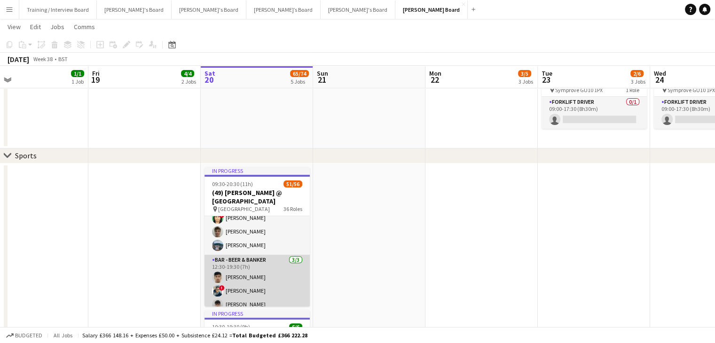
click at [266, 286] on app-card-role "Bar - Beer & Banker [DATE] 12:30-19:30 (7h) [PERSON_NAME] ! [PERSON_NAME] [PERS…" at bounding box center [256, 284] width 105 height 59
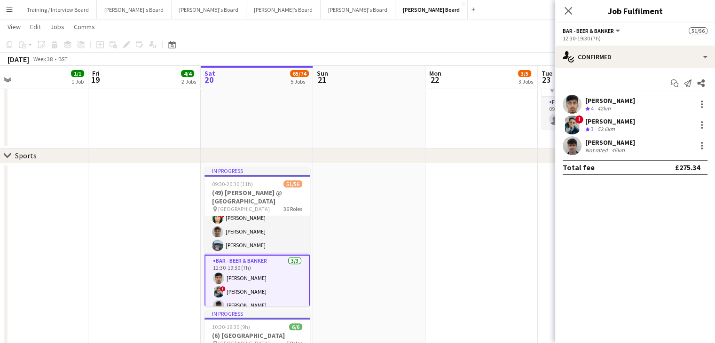
click at [606, 123] on div "[PERSON_NAME]" at bounding box center [610, 121] width 50 height 8
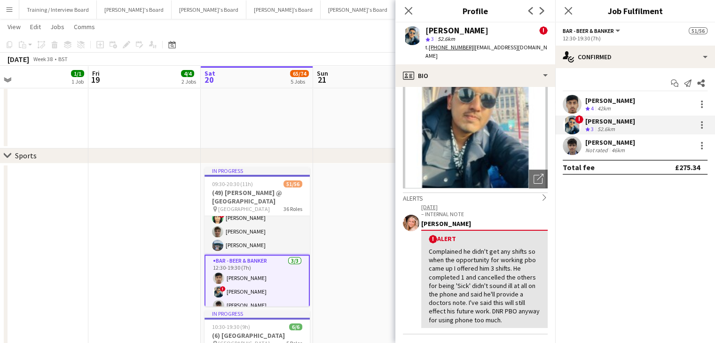
scroll to position [0, 0]
